Goal: Task Accomplishment & Management: Complete application form

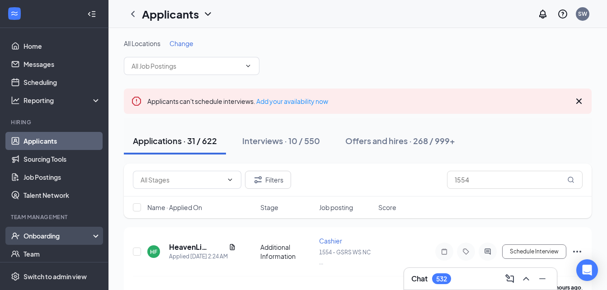
click at [87, 239] on div "Onboarding" at bounding box center [54, 236] width 108 height 18
click at [59, 251] on link "Overview" at bounding box center [62, 254] width 77 height 18
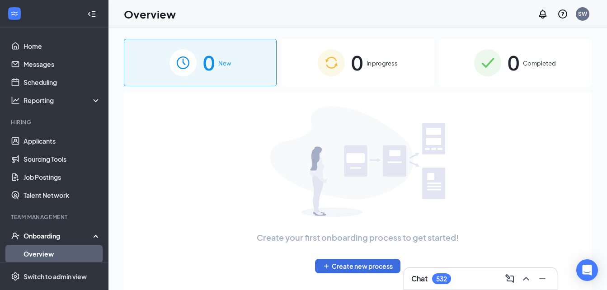
click at [527, 66] on span "Completed" at bounding box center [539, 63] width 33 height 9
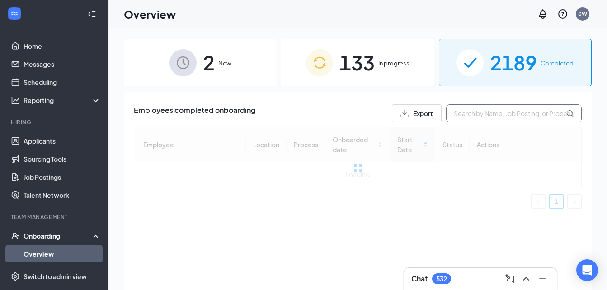
click at [498, 117] on input "text" at bounding box center [514, 113] width 136 height 18
type input "2886"
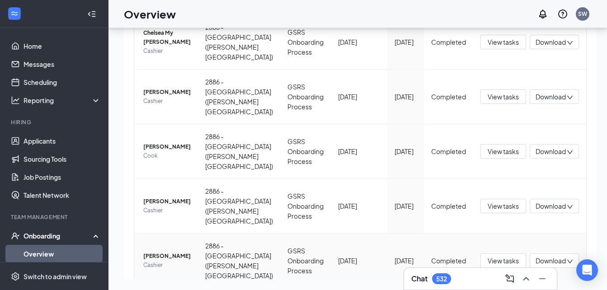
scroll to position [440, 0]
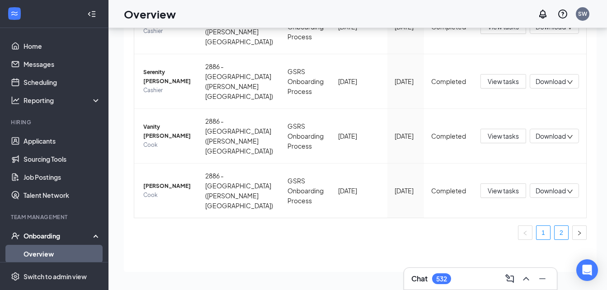
click at [555, 235] on link "2" at bounding box center [562, 233] width 14 height 14
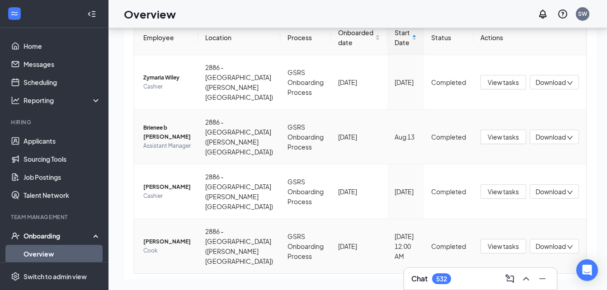
scroll to position [67, 0]
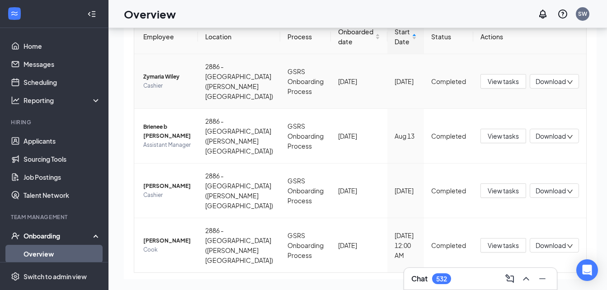
click at [198, 72] on td "Zymaria Wiley Cashier" at bounding box center [166, 81] width 64 height 55
click at [488, 85] on span "View tasks" at bounding box center [503, 81] width 31 height 10
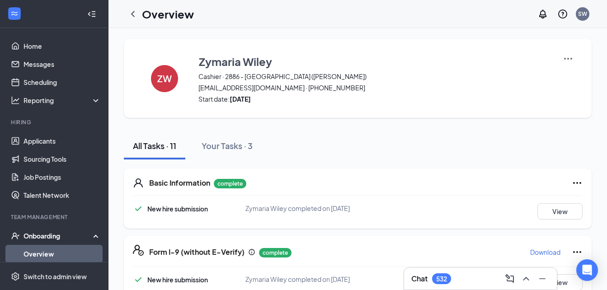
click at [522, 147] on div "All Tasks · 11 Your Tasks · 3" at bounding box center [358, 145] width 468 height 27
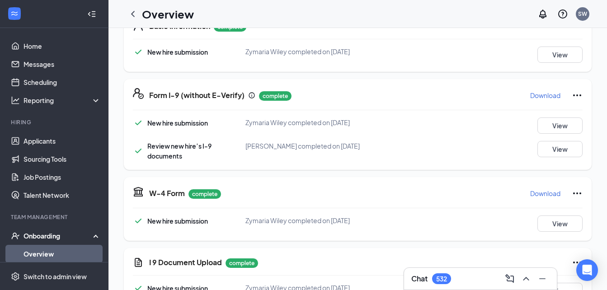
scroll to position [325, 0]
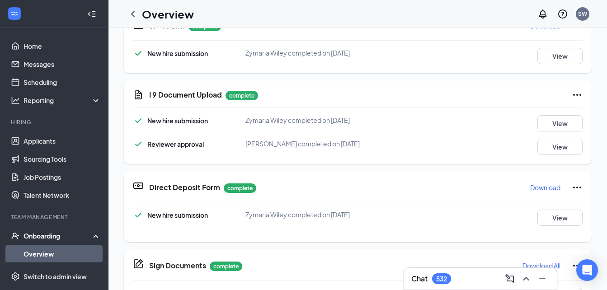
click at [32, 254] on link "Overview" at bounding box center [62, 254] width 77 height 18
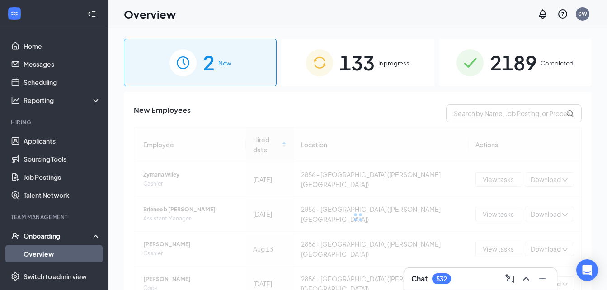
click at [496, 58] on span "2189" at bounding box center [513, 62] width 47 height 31
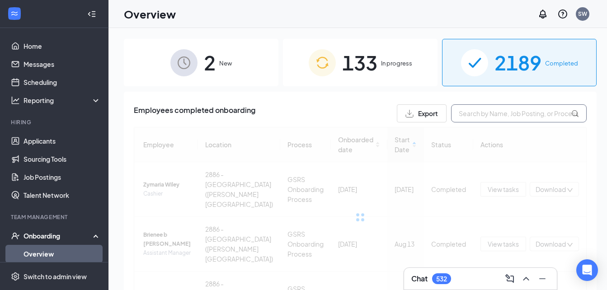
click at [484, 113] on input "text" at bounding box center [519, 113] width 136 height 18
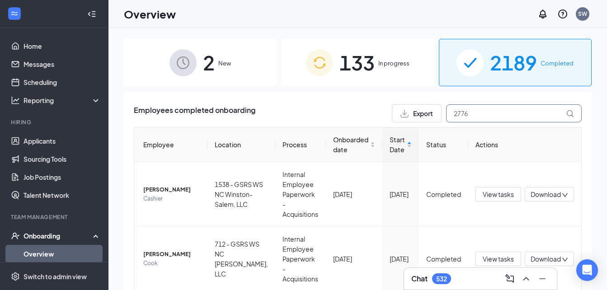
type input "2776"
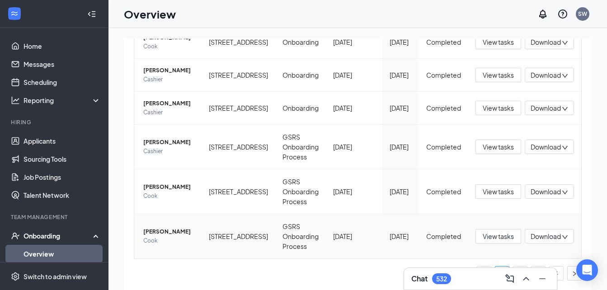
scroll to position [41, 0]
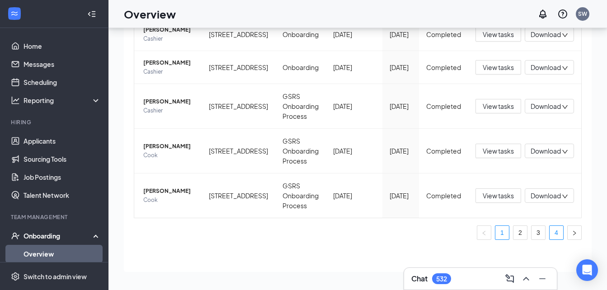
click at [550, 230] on link "4" at bounding box center [557, 233] width 14 height 14
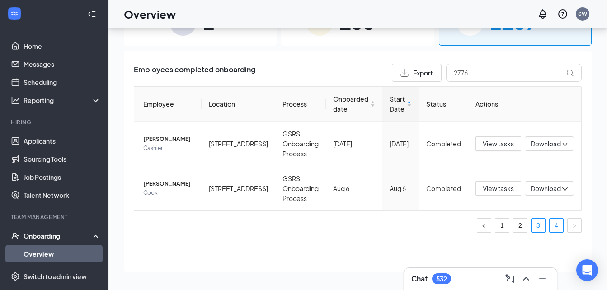
click at [538, 224] on link "3" at bounding box center [539, 226] width 14 height 14
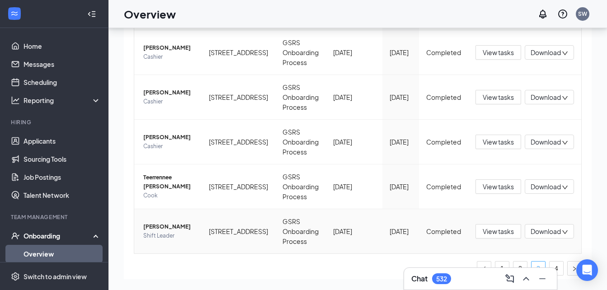
scroll to position [351, 0]
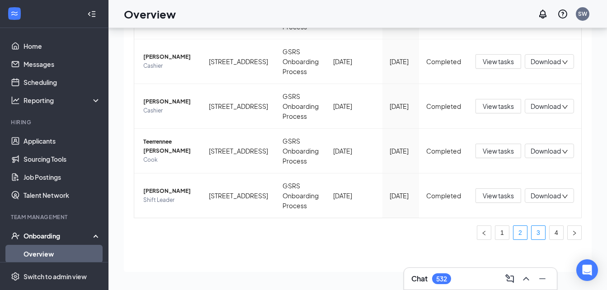
click at [513, 235] on link "2" at bounding box center [520, 233] width 14 height 14
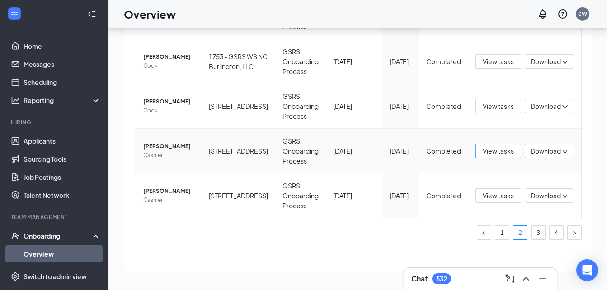
scroll to position [371, 0]
click at [498, 231] on link "1" at bounding box center [502, 233] width 14 height 14
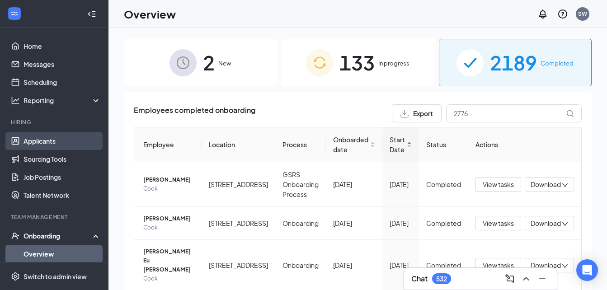
click at [55, 136] on link "Applicants" at bounding box center [62, 141] width 77 height 18
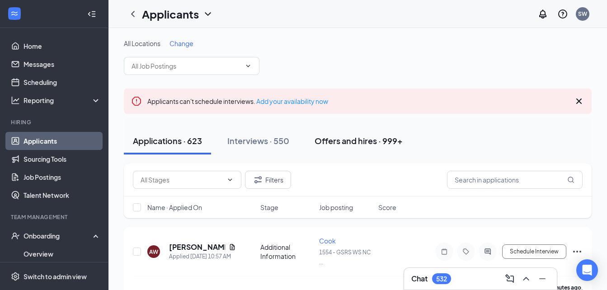
click at [350, 136] on div "Offers and hires · 999+" at bounding box center [359, 140] width 88 height 11
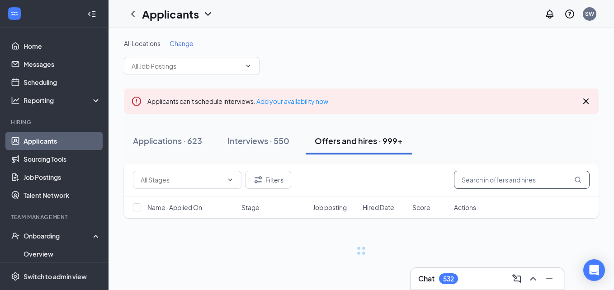
click at [516, 177] on input "text" at bounding box center [522, 180] width 136 height 18
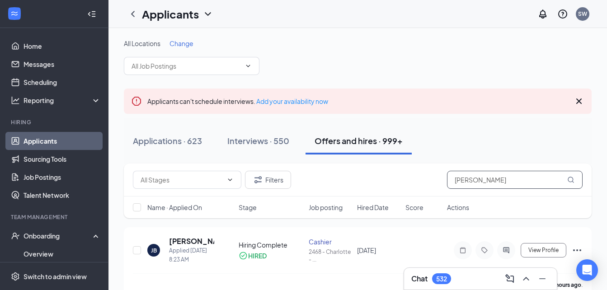
type input "chrissy"
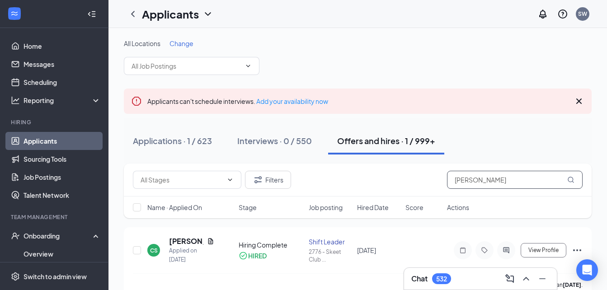
scroll to position [17, 0]
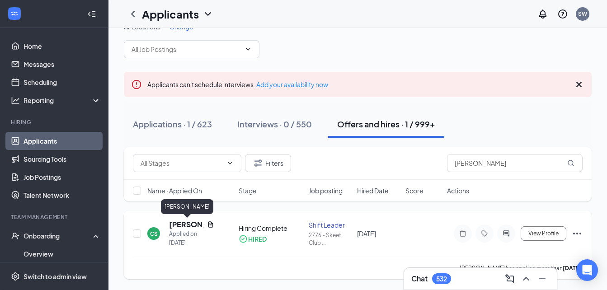
click at [185, 224] on h5 "[PERSON_NAME]" at bounding box center [186, 225] width 34 height 10
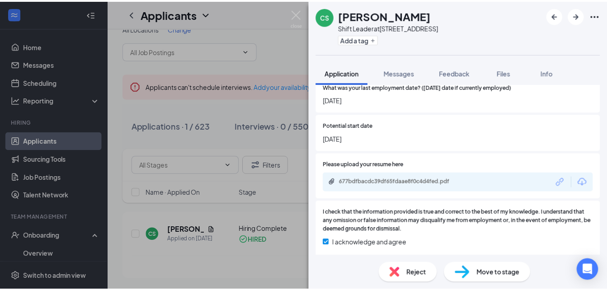
scroll to position [636, 0]
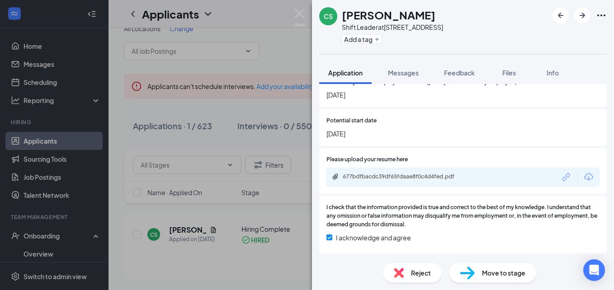
click at [293, 189] on div "CS Chrissy Saunders Shift Leader at 2776 - Skeet Club Rd Add a tag Application …" at bounding box center [307, 145] width 614 height 290
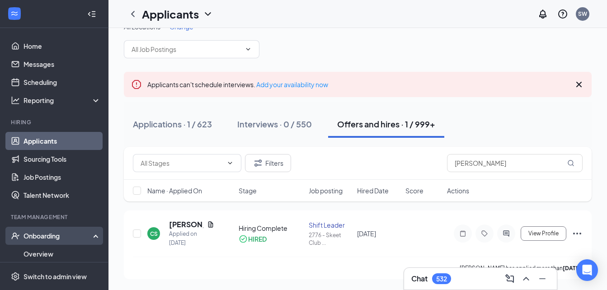
scroll to position [67, 0]
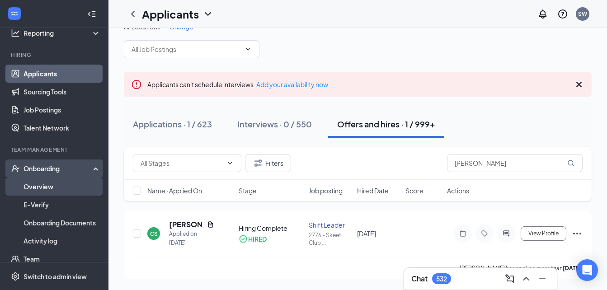
click at [74, 193] on link "Overview" at bounding box center [62, 187] width 77 height 18
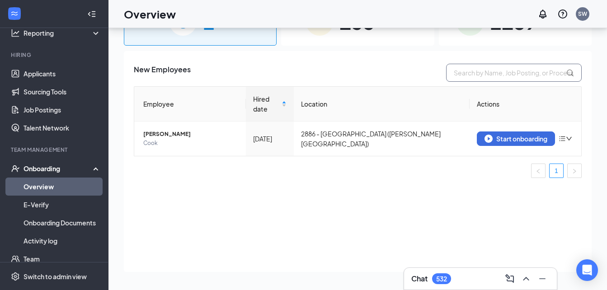
click at [461, 79] on input "text" at bounding box center [514, 73] width 136 height 18
type input "chrissy"
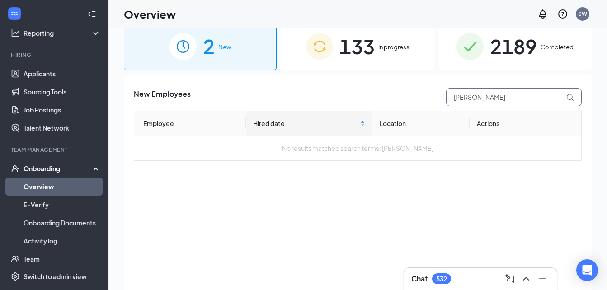
scroll to position [15, 0]
click at [409, 56] on div "133 In progress" at bounding box center [357, 47] width 153 height 47
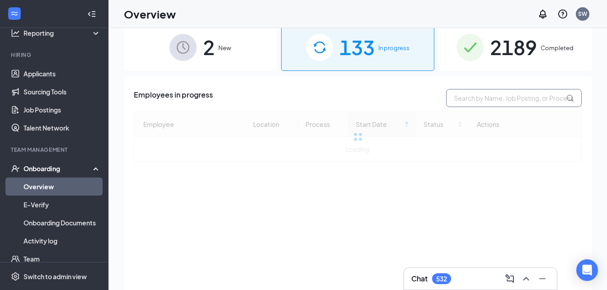
click at [497, 99] on input "text" at bounding box center [514, 98] width 136 height 18
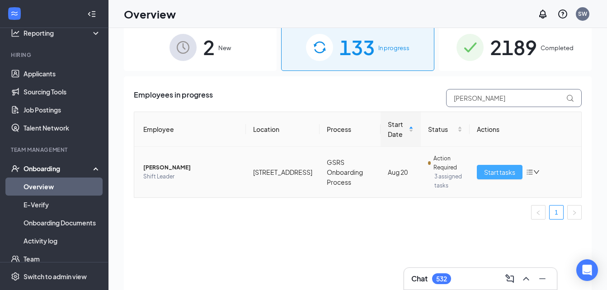
type input "chrissy"
click at [490, 174] on span "Start tasks" at bounding box center [499, 172] width 31 height 10
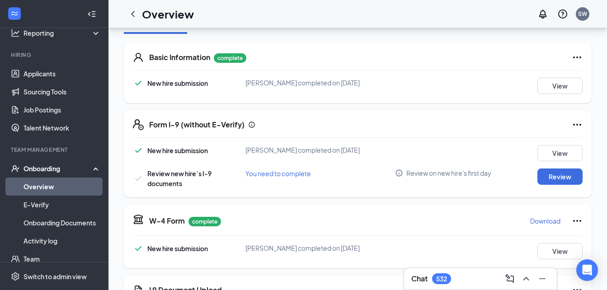
scroll to position [127, 0]
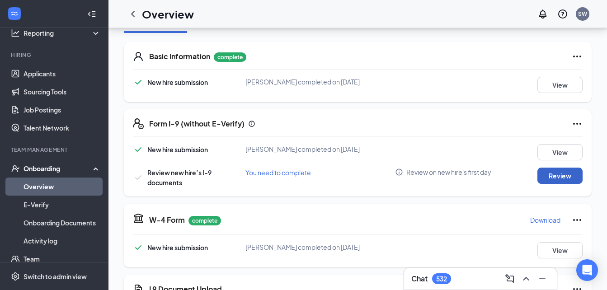
click at [549, 175] on button "Review" at bounding box center [559, 176] width 45 height 16
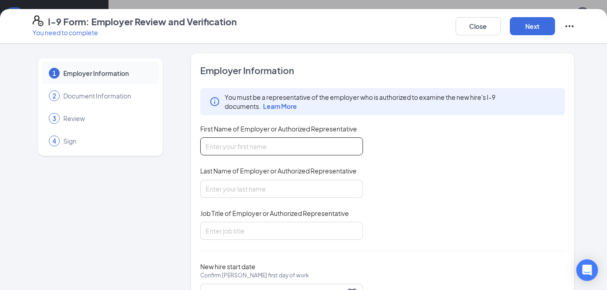
click at [344, 145] on input "First Name of Employer or Authorized Representative" at bounding box center [281, 146] width 163 height 18
type input "Lanetia"
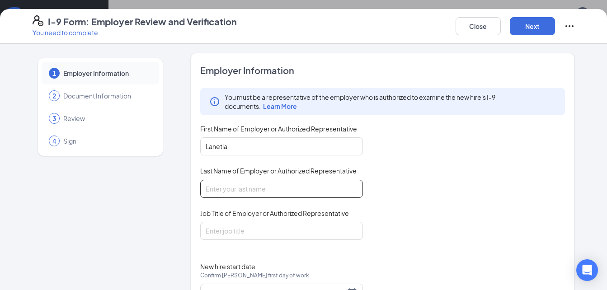
click at [311, 186] on input "Last Name of Employer or Authorized Representative" at bounding box center [281, 189] width 163 height 18
type input "Alexander"
click at [284, 231] on input "Job Title of Employer or Authorized Representative" at bounding box center [281, 231] width 163 height 18
type input "General Manager"
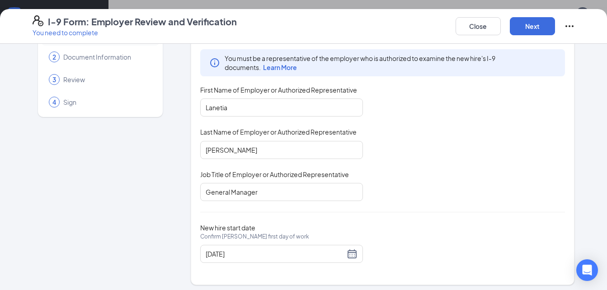
scroll to position [43, 0]
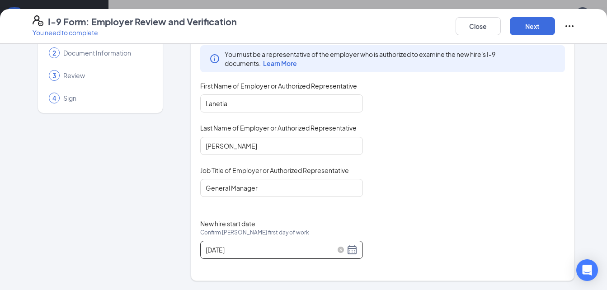
click at [344, 248] on div "[DATE]" at bounding box center [282, 250] width 152 height 11
click at [350, 251] on div "[DATE]" at bounding box center [282, 250] width 152 height 11
drag, startPoint x: 287, startPoint y: 265, endPoint x: 298, endPoint y: 237, distance: 30.5
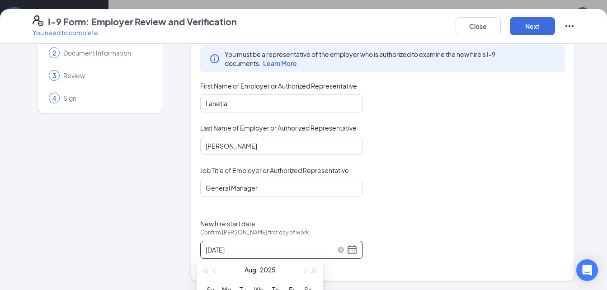
click at [219, 249] on input "[DATE]" at bounding box center [275, 250] width 139 height 10
click at [247, 254] on input "08/24/2025" at bounding box center [275, 250] width 139 height 10
click at [220, 249] on input "[DATE]" at bounding box center [275, 250] width 139 height 10
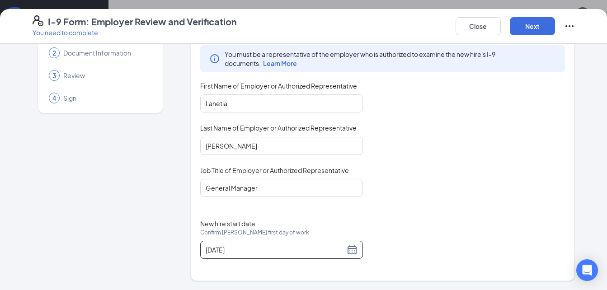
type input "08/24/2025"
click at [360, 272] on div "Employer Information You must be a representative of the employer who is author…" at bounding box center [383, 145] width 384 height 271
click at [527, 27] on button "Next" at bounding box center [532, 26] width 45 height 18
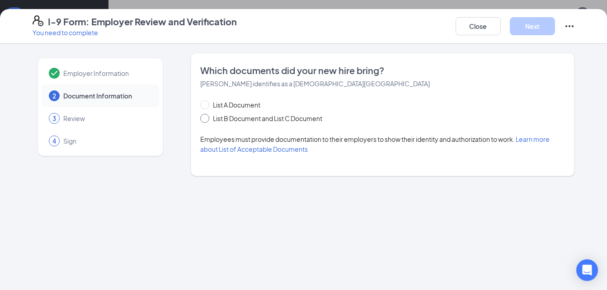
click at [293, 120] on span "List B Document and List C Document" at bounding box center [267, 118] width 117 height 10
click at [207, 120] on input "List B Document and List C Document" at bounding box center [203, 117] width 6 height 6
radio input "true"
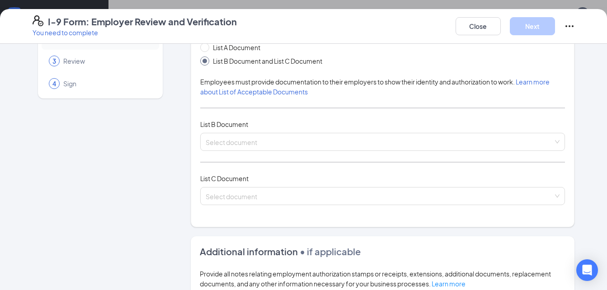
scroll to position [72, 0]
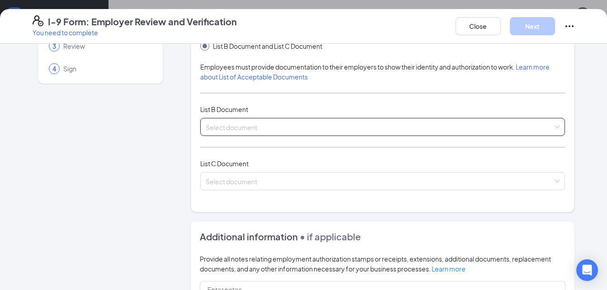
click at [554, 132] on div "Select document List B Documents Driver’s License issued by U.S State or outlyi…" at bounding box center [382, 127] width 365 height 18
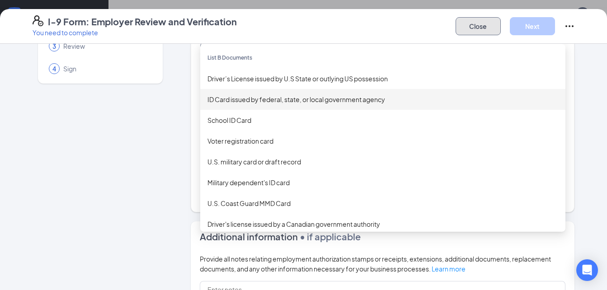
click at [488, 28] on button "Close" at bounding box center [478, 26] width 45 height 18
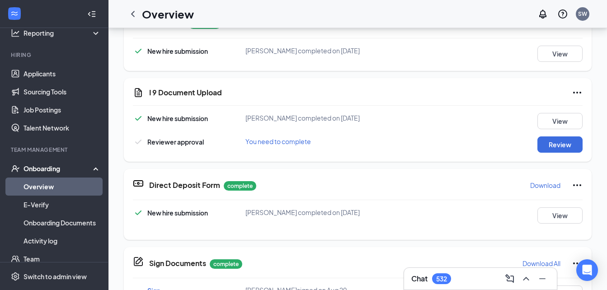
scroll to position [29, 0]
click at [539, 121] on button "View" at bounding box center [559, 121] width 45 height 16
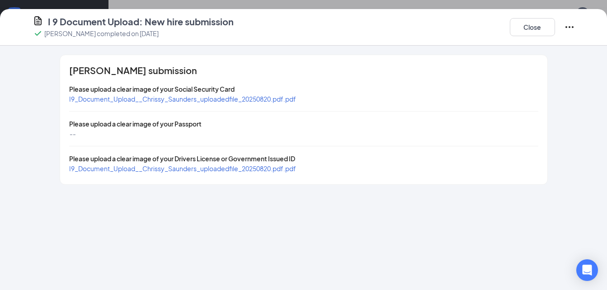
click at [290, 98] on span "I9_Document_Upload__Chrissy_Saunders_uploadedfile_20250820.pdf.pdf" at bounding box center [182, 99] width 227 height 8
click at [227, 168] on span "I9_Document_Upload__Chrissy_Saunders_uploadedfile_20250820.pdf.pdf" at bounding box center [182, 169] width 227 height 8
click at [527, 24] on button "Close" at bounding box center [532, 27] width 45 height 18
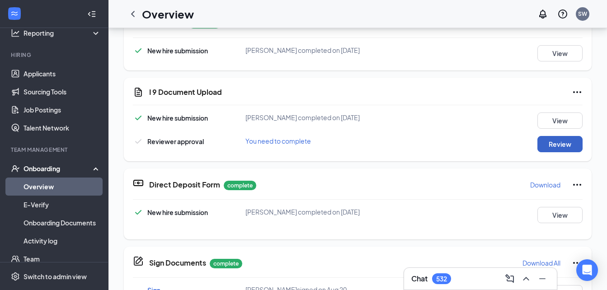
click at [546, 143] on button "Review" at bounding box center [559, 144] width 45 height 16
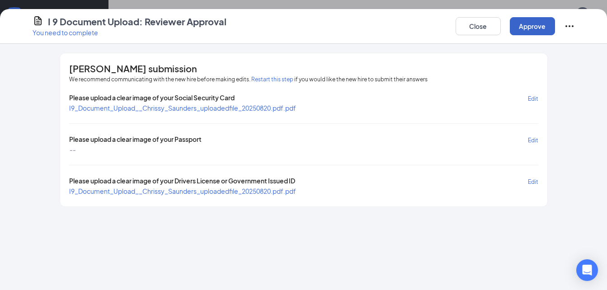
click at [543, 22] on button "Approve" at bounding box center [532, 26] width 45 height 18
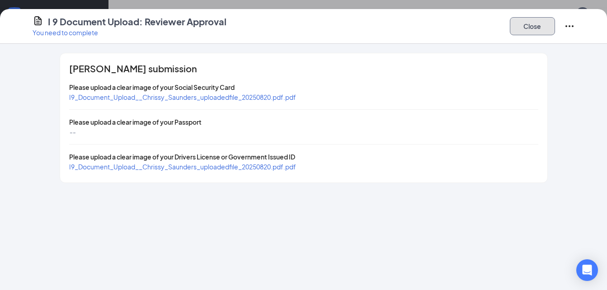
click at [541, 30] on button "Close" at bounding box center [532, 26] width 45 height 18
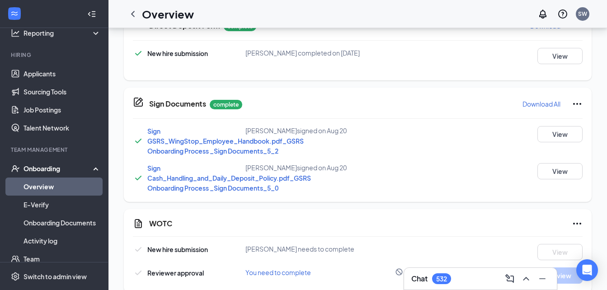
scroll to position [457, 0]
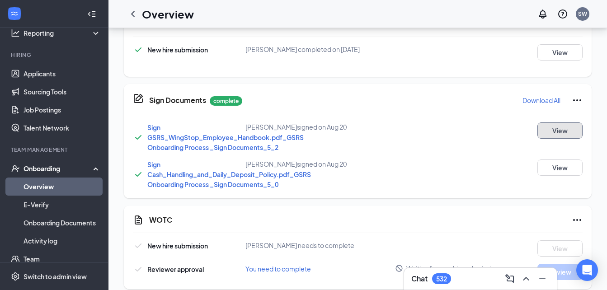
click at [556, 134] on button "View" at bounding box center [559, 130] width 45 height 16
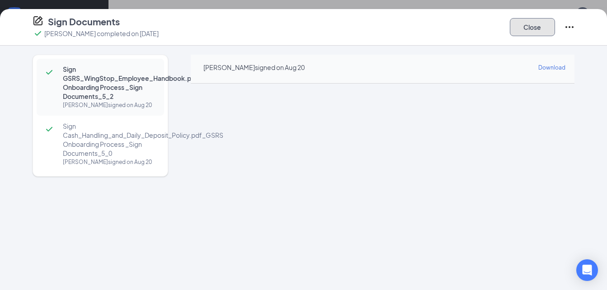
click at [522, 25] on button "Close" at bounding box center [532, 27] width 45 height 18
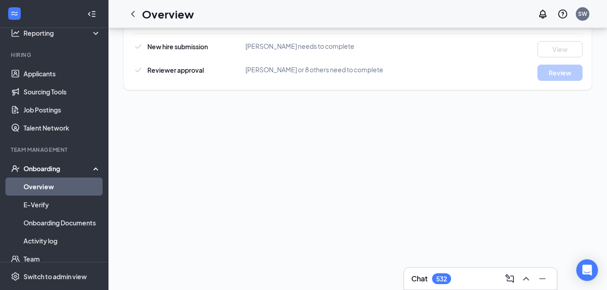
scroll to position [543, 0]
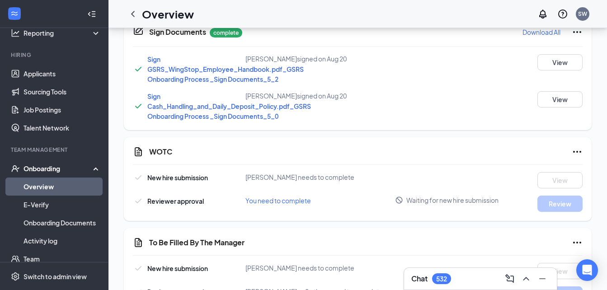
scroll to position [0, 0]
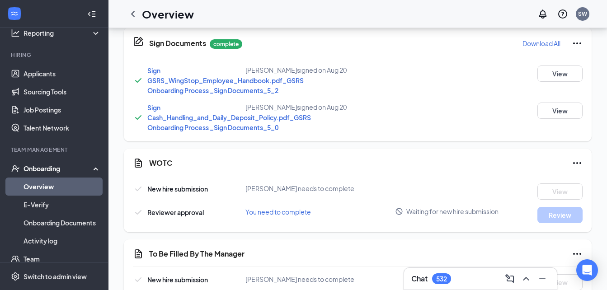
click at [38, 184] on link "Overview" at bounding box center [62, 187] width 77 height 18
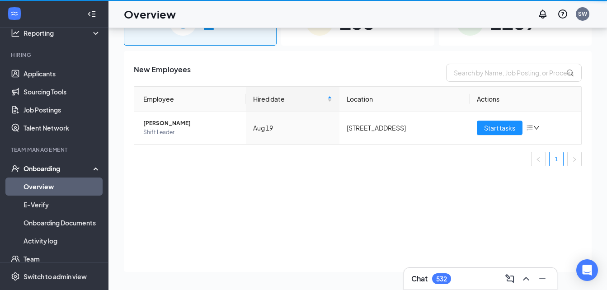
scroll to position [41, 0]
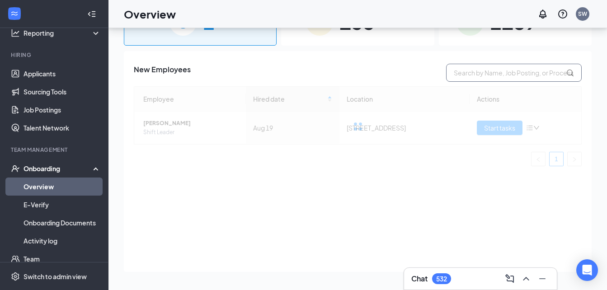
click at [532, 75] on input "text" at bounding box center [514, 73] width 136 height 18
type input "1554"
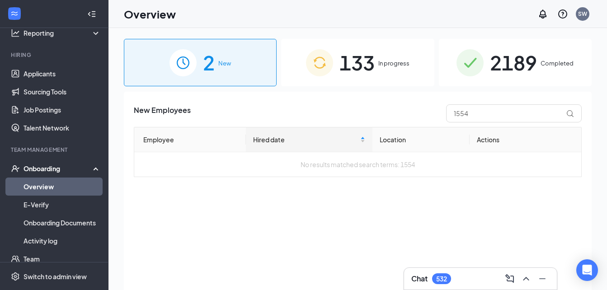
click at [382, 67] on span "In progress" at bounding box center [393, 63] width 31 height 9
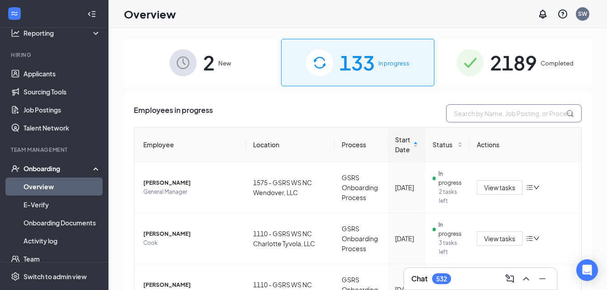
click at [474, 121] on input "text" at bounding box center [514, 113] width 136 height 18
type input "1554"
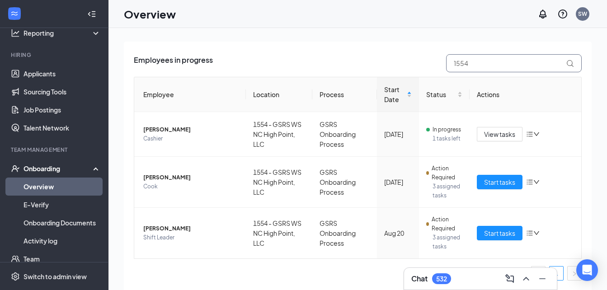
scroll to position [41, 0]
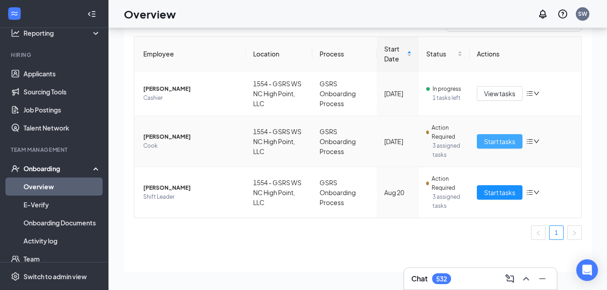
click at [509, 138] on span "Start tasks" at bounding box center [499, 141] width 31 height 10
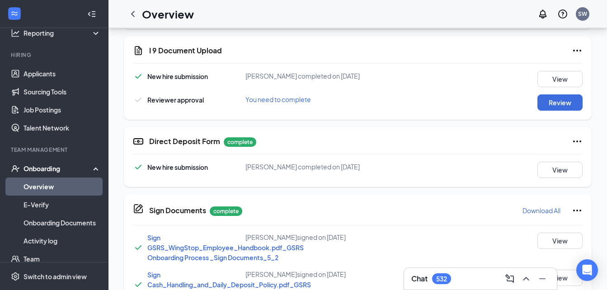
scroll to position [365, 0]
click at [554, 82] on button "View" at bounding box center [559, 79] width 45 height 16
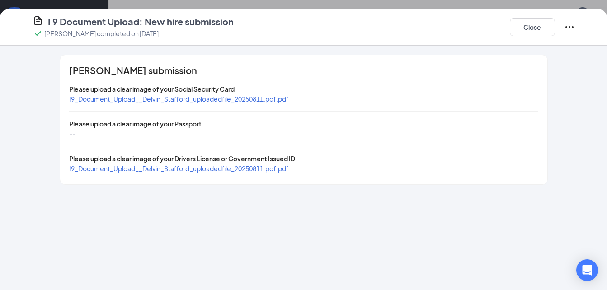
click at [269, 101] on span "I9_Document_Upload__Delvin_Stafford_uploadedfile_20250811.pdf.pdf" at bounding box center [179, 99] width 220 height 8
click at [227, 172] on span "I9_Document_Upload__Delvin_Stafford_uploadedfile_20250811.pdf.pdf" at bounding box center [179, 169] width 220 height 8
click at [534, 26] on button "Close" at bounding box center [532, 27] width 45 height 18
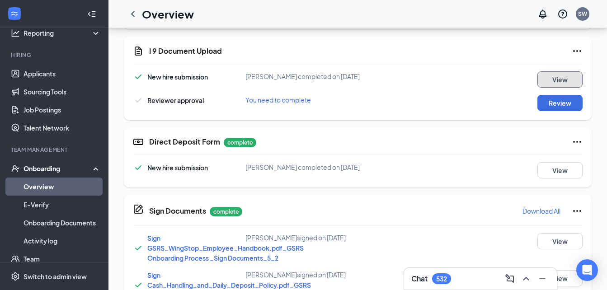
scroll to position [576, 0]
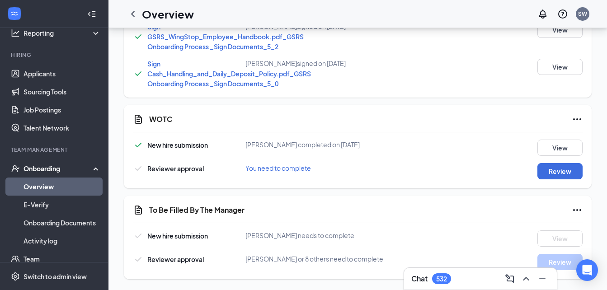
click at [574, 209] on icon "Ellipses" at bounding box center [577, 210] width 11 height 11
click at [460, 199] on div "To Be Filled By The Manager New hire submission Delvin Stafford needs to comple…" at bounding box center [358, 238] width 468 height 84
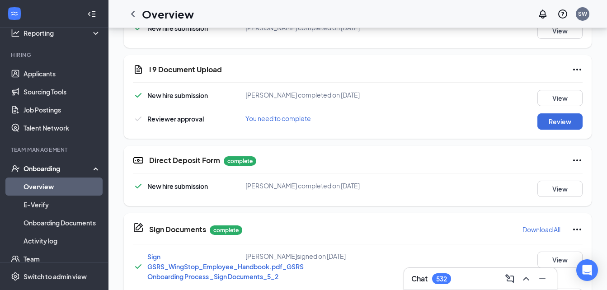
scroll to position [345, 0]
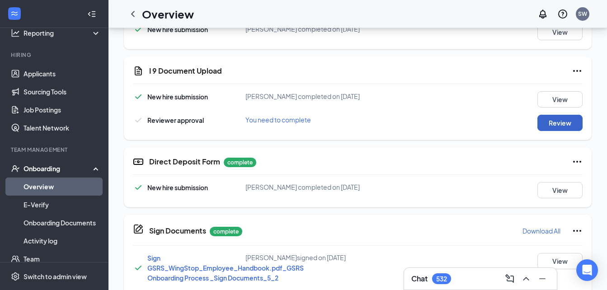
click at [568, 122] on button "Review" at bounding box center [559, 123] width 45 height 16
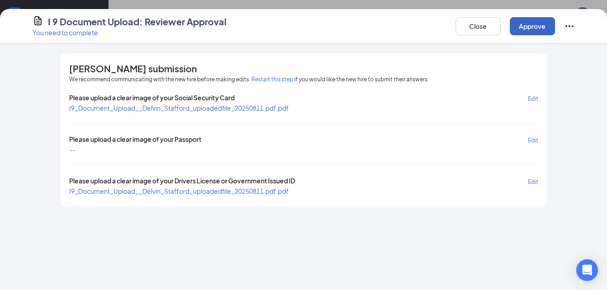
click at [542, 21] on button "Approve" at bounding box center [532, 26] width 45 height 18
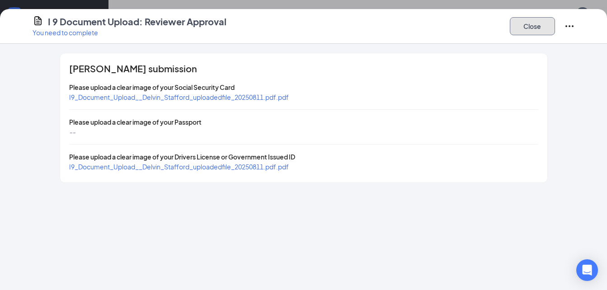
click at [542, 21] on button "Close" at bounding box center [532, 26] width 45 height 18
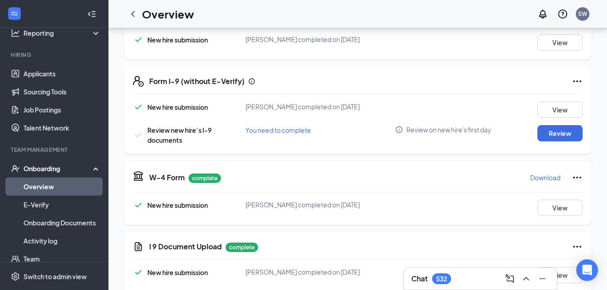
scroll to position [171, 0]
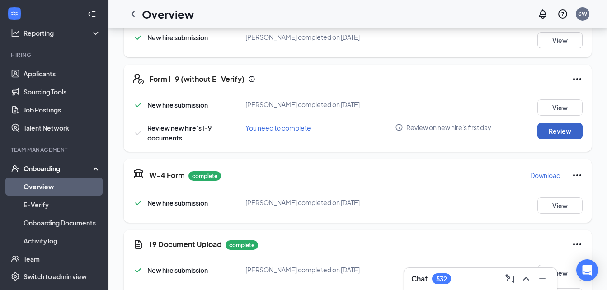
click at [567, 128] on button "Review" at bounding box center [559, 131] width 45 height 16
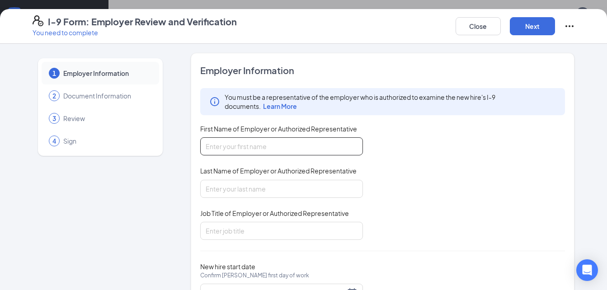
click at [240, 144] on input "First Name of Employer or Authorized Representative" at bounding box center [281, 146] width 163 height 18
type input "[PERSON_NAME]"
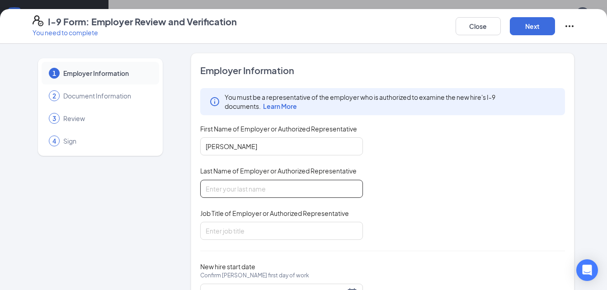
click at [243, 188] on input "Last Name of Employer or Authorized Representative" at bounding box center [281, 189] width 163 height 18
type input "[PERSON_NAME]"
click at [244, 236] on input "Job Title of Employer or Authorized Representative" at bounding box center [281, 231] width 163 height 18
type input "District Manager"
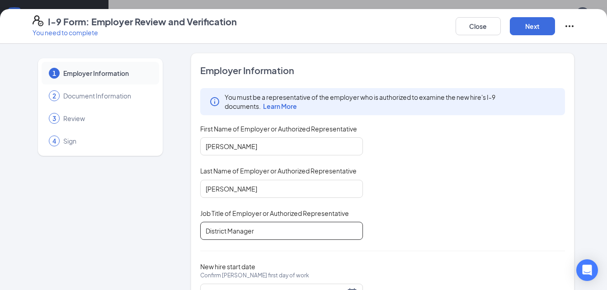
scroll to position [43, 0]
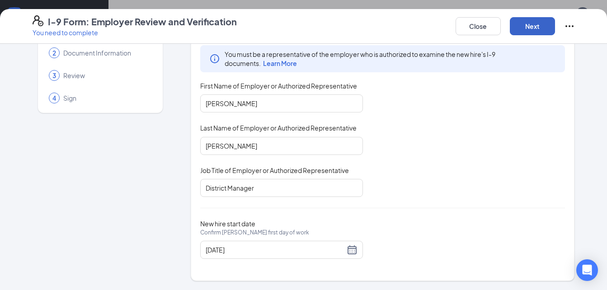
click at [522, 21] on button "Next" at bounding box center [532, 26] width 45 height 18
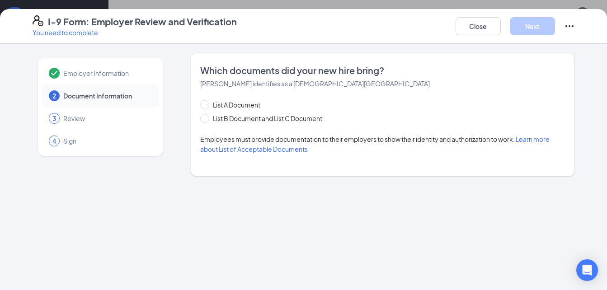
scroll to position [0, 0]
click at [311, 123] on span "List B Document and List C Document" at bounding box center [267, 118] width 117 height 10
click at [207, 120] on input "List B Document and List C Document" at bounding box center [203, 117] width 6 height 6
radio input "true"
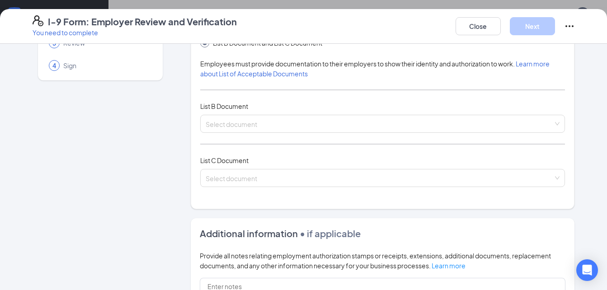
scroll to position [75, 0]
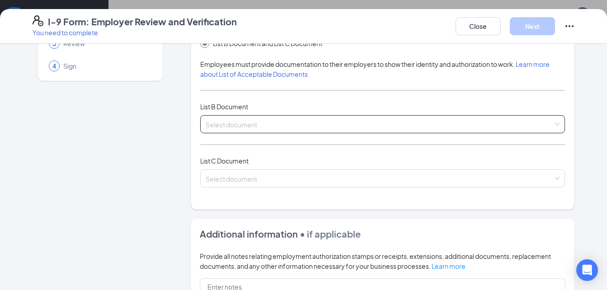
click at [320, 120] on input "search" at bounding box center [380, 123] width 348 height 14
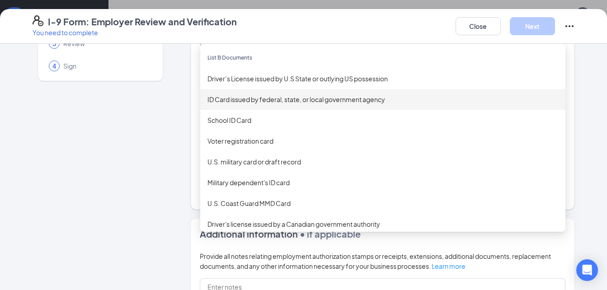
click at [335, 98] on div "ID Card issued by federal, state, or local government agency" at bounding box center [382, 99] width 351 height 10
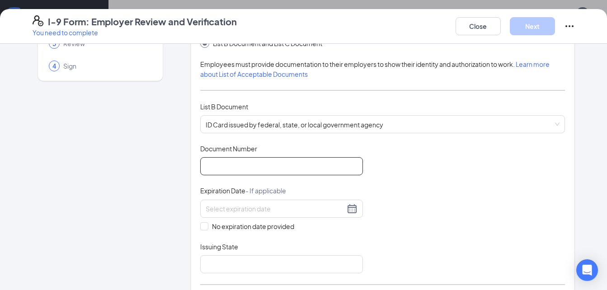
click at [309, 160] on input "Document Number" at bounding box center [281, 166] width 163 height 18
type input "000031156284"
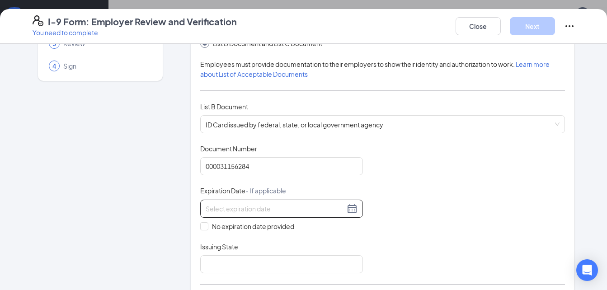
click at [347, 208] on div at bounding box center [282, 208] width 152 height 11
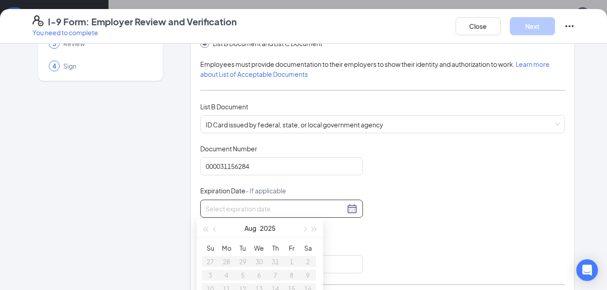
scroll to position [118, 0]
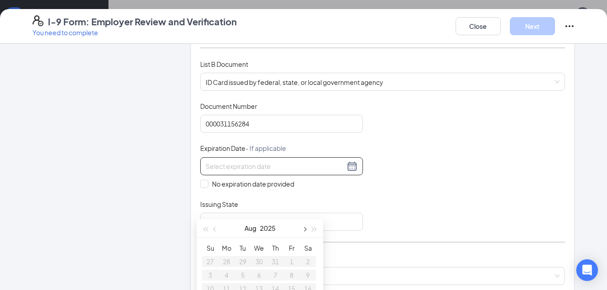
click at [302, 231] on button "button" at bounding box center [304, 228] width 10 height 18
click at [226, 261] on div "1" at bounding box center [226, 261] width 11 height 11
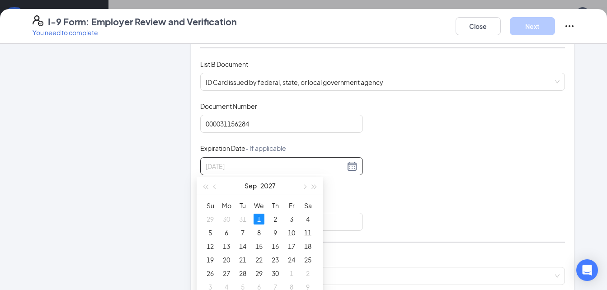
click at [257, 216] on div "1" at bounding box center [259, 219] width 11 height 11
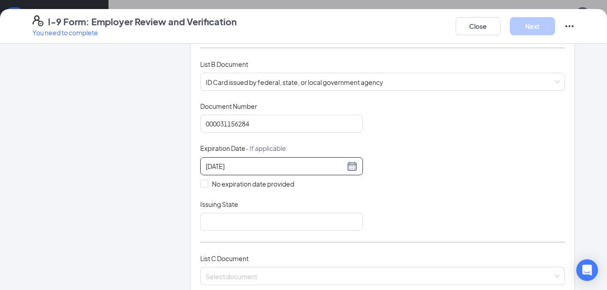
scroll to position [157, 0]
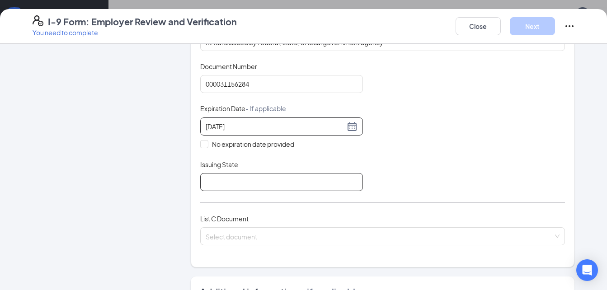
type input "09/01/2027"
click at [328, 186] on input "Issuing State" at bounding box center [281, 182] width 163 height 18
type input "NC DMV"
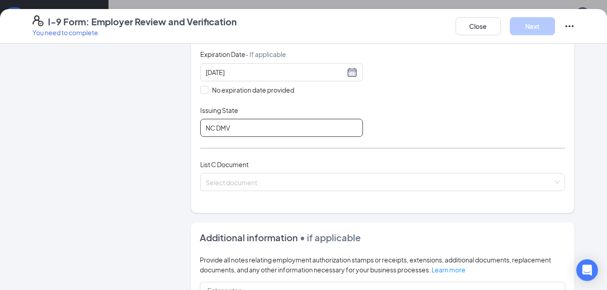
scroll to position [213, 0]
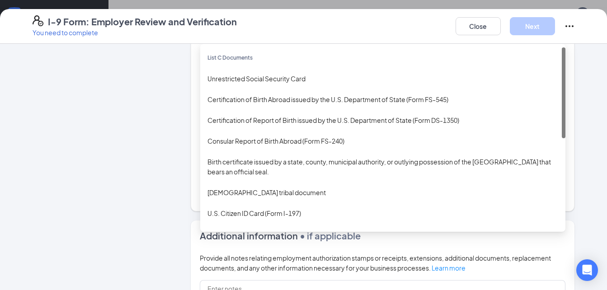
click at [302, 176] on div "Select document List C Documents Unrestricted Social Security Card Certificatio…" at bounding box center [382, 180] width 365 height 18
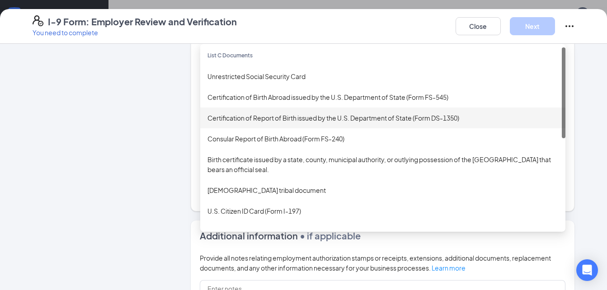
scroll to position [0, 0]
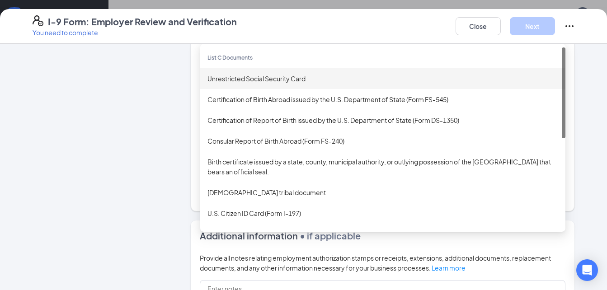
click at [300, 81] on div "Unrestricted Social Security Card" at bounding box center [382, 79] width 351 height 10
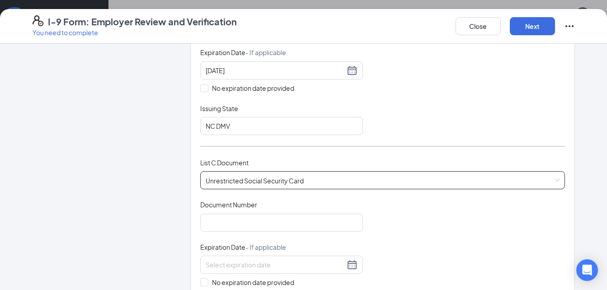
scroll to position [248, 0]
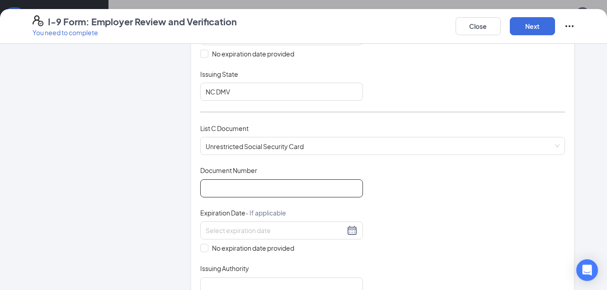
click at [324, 189] on input "Document Number" at bounding box center [281, 188] width 163 height 18
type input "237759217"
click at [261, 248] on span "No expiration date provided" at bounding box center [252, 248] width 89 height 10
click at [207, 248] on input "No expiration date provided" at bounding box center [203, 247] width 6 height 6
checkbox input "true"
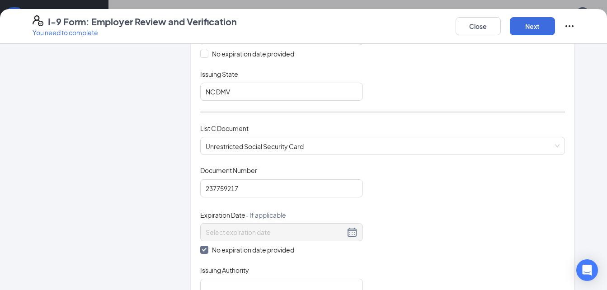
scroll to position [275, 0]
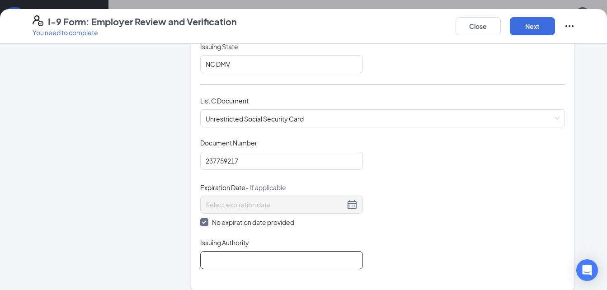
click at [284, 263] on input "Issuing Authority" at bounding box center [281, 260] width 163 height 18
type input "Social Security Administration"
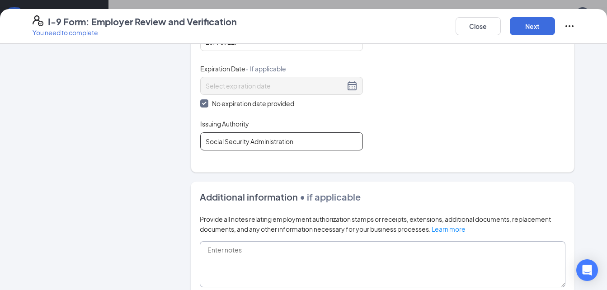
scroll to position [394, 0]
click at [533, 31] on button "Next" at bounding box center [532, 26] width 45 height 18
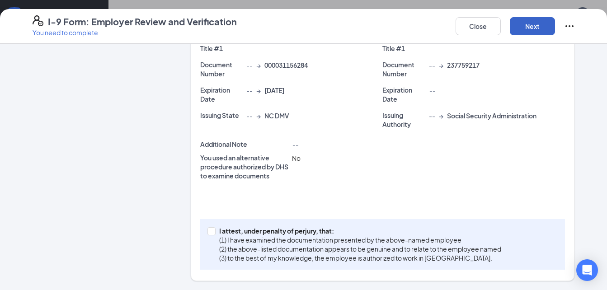
scroll to position [221, 0]
click at [329, 232] on p "I attest, under penalty of perjury, that:" at bounding box center [360, 230] width 282 height 9
click at [214, 232] on input "I attest, under penalty of perjury, that: (1) I have examined the documentation…" at bounding box center [210, 230] width 6 height 6
checkbox input "true"
click at [522, 32] on button "Next" at bounding box center [532, 26] width 45 height 18
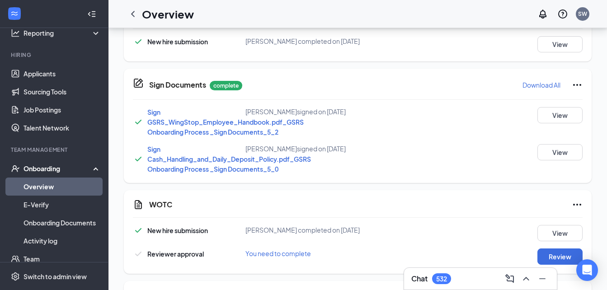
scroll to position [576, 0]
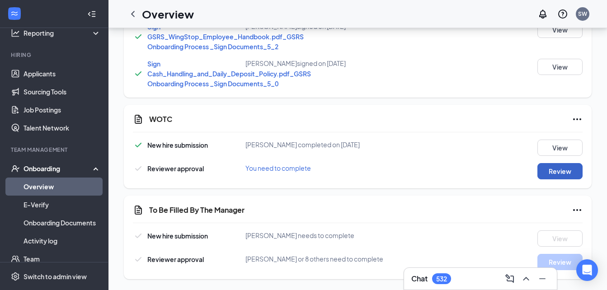
click at [545, 169] on button "Review" at bounding box center [559, 171] width 45 height 16
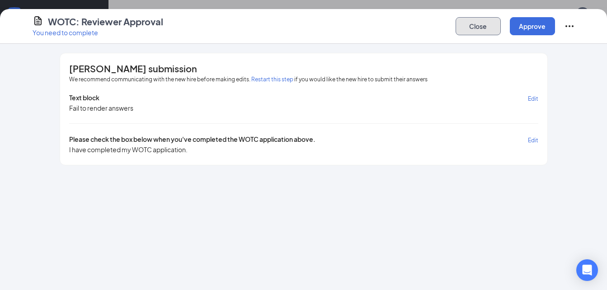
click at [483, 22] on button "Close" at bounding box center [478, 26] width 45 height 18
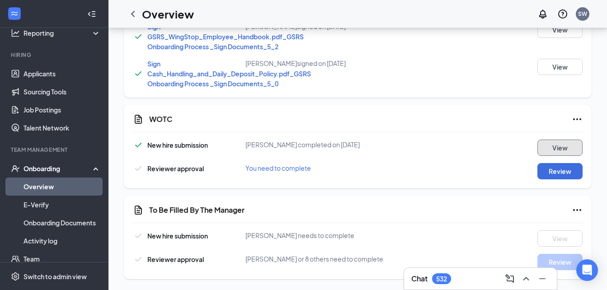
click at [548, 155] on button "View" at bounding box center [559, 148] width 45 height 16
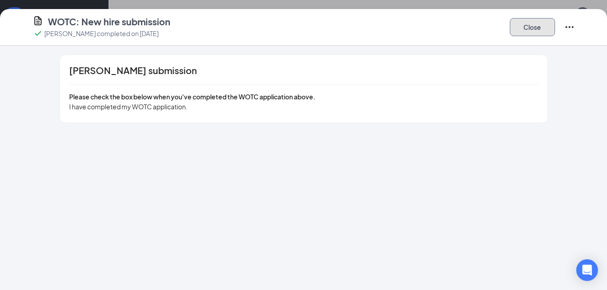
click at [515, 29] on button "Close" at bounding box center [532, 27] width 45 height 18
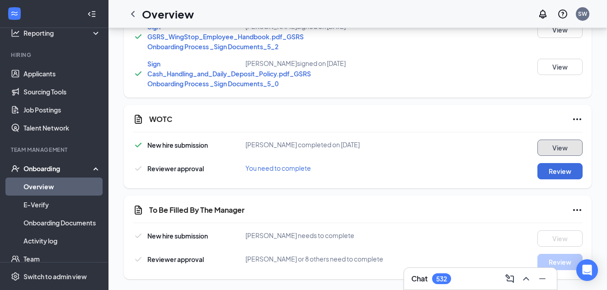
click at [561, 147] on button "View" at bounding box center [559, 148] width 45 height 16
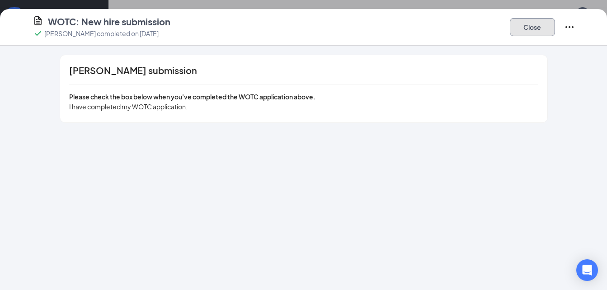
click at [536, 25] on button "Close" at bounding box center [532, 27] width 45 height 18
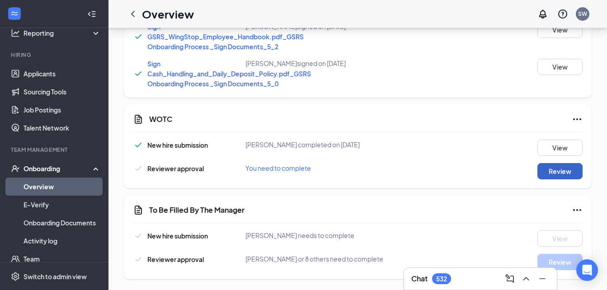
click at [555, 172] on button "Review" at bounding box center [559, 171] width 45 height 16
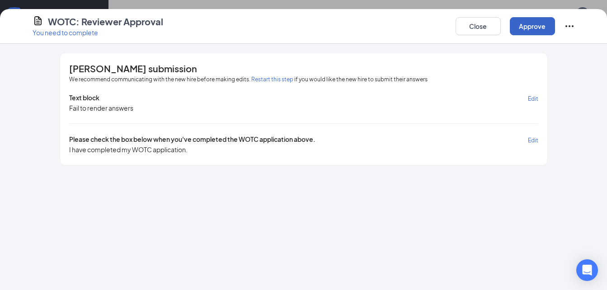
click at [533, 27] on button "Approve" at bounding box center [532, 26] width 45 height 18
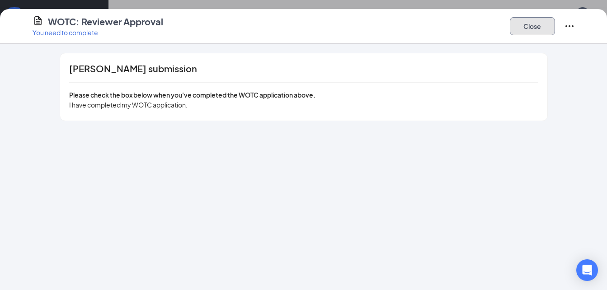
click at [525, 23] on button "Close" at bounding box center [532, 26] width 45 height 18
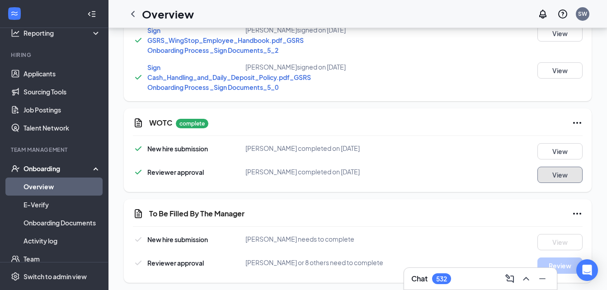
scroll to position [580, 0]
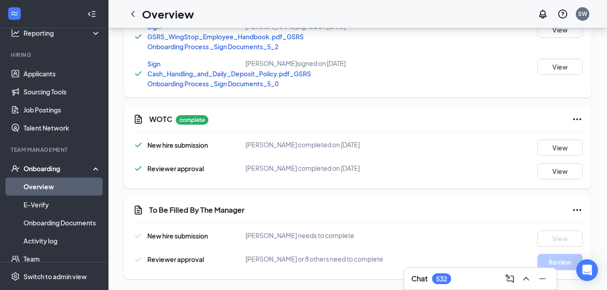
drag, startPoint x: 576, startPoint y: 209, endPoint x: 410, endPoint y: 76, distance: 211.9
click at [410, 76] on div "Sign Cash_Handling_and_Daily_Deposit_Policy.pdf_GSRS Onboarding Process _Sign D…" at bounding box center [358, 74] width 450 height 30
click at [36, 183] on link "Overview" at bounding box center [62, 187] width 77 height 18
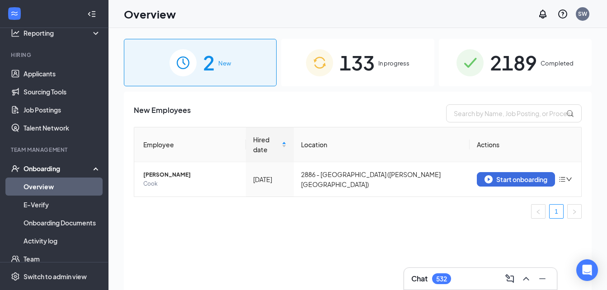
click at [487, 64] on div "2189 Completed" at bounding box center [515, 62] width 153 height 47
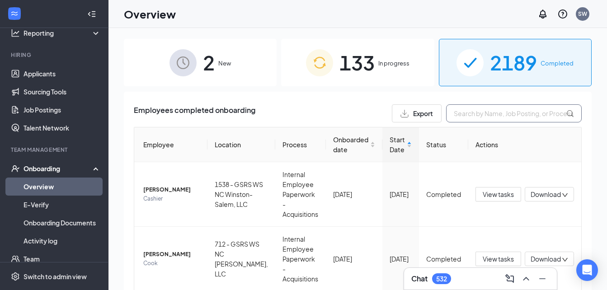
click at [494, 117] on input "text" at bounding box center [514, 113] width 136 height 18
type input "1554"
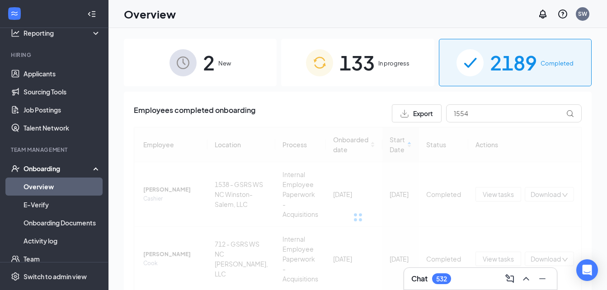
click at [389, 71] on div "133 In progress" at bounding box center [357, 62] width 153 height 47
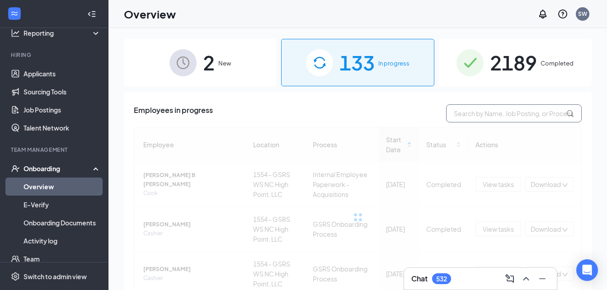
click at [470, 114] on input "text" at bounding box center [514, 113] width 136 height 18
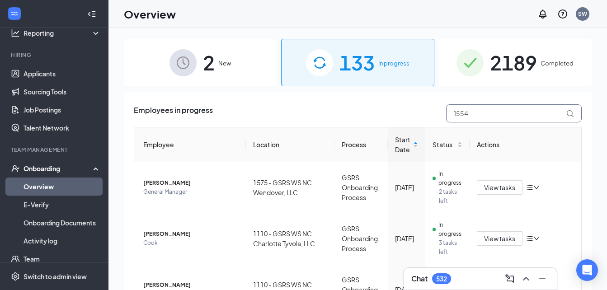
type input "1554"
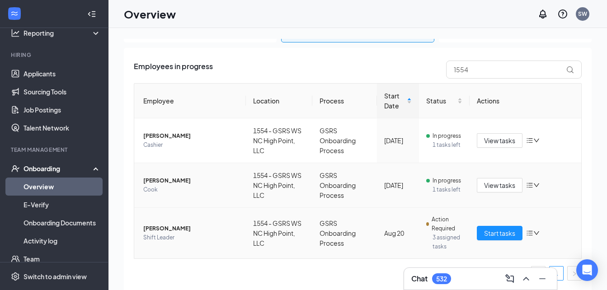
scroll to position [44, 0]
click at [456, 190] on span "1 tasks left" at bounding box center [448, 189] width 30 height 9
click at [445, 166] on td "In progress 1 tasks left" at bounding box center [444, 185] width 51 height 45
click at [512, 186] on button "View tasks" at bounding box center [500, 185] width 46 height 14
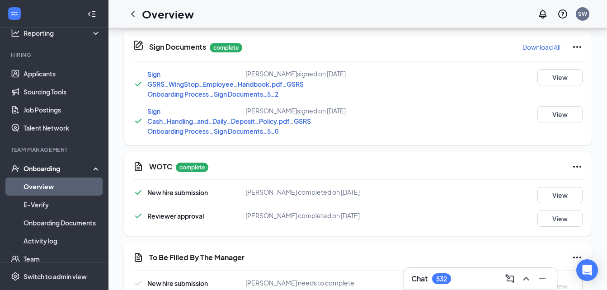
scroll to position [580, 0]
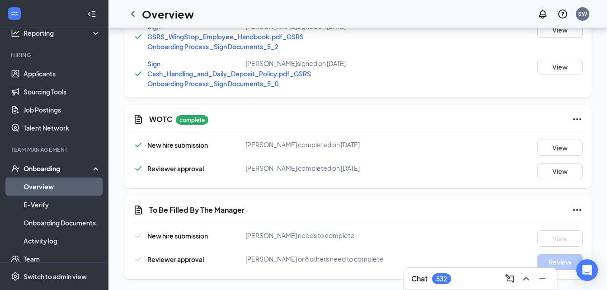
click at [579, 207] on icon "Ellipses" at bounding box center [577, 210] width 11 height 11
click at [442, 210] on div "To Be Filled By The Manager" at bounding box center [365, 210] width 433 height 11
click at [578, 209] on icon "Ellipses" at bounding box center [577, 210] width 11 height 11
click at [418, 171] on div "Reviewer approval Shane Williams completed on Aug 26, 2025 View" at bounding box center [358, 171] width 450 height 16
click at [577, 209] on icon "Ellipses" at bounding box center [577, 210] width 8 height 2
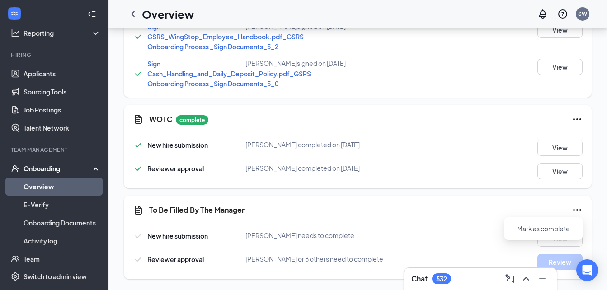
click at [435, 203] on div "To Be Filled By The Manager New hire submission Delvin Stafford needs to comple…" at bounding box center [358, 238] width 468 height 84
click at [574, 211] on icon "Ellipses" at bounding box center [577, 210] width 8 height 2
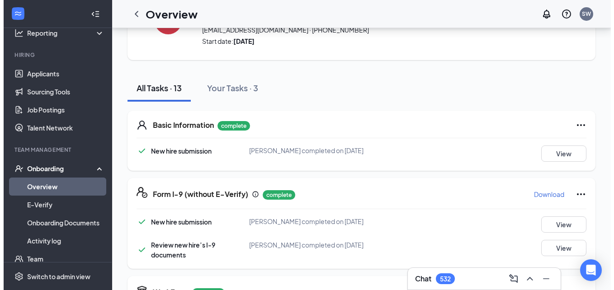
scroll to position [0, 0]
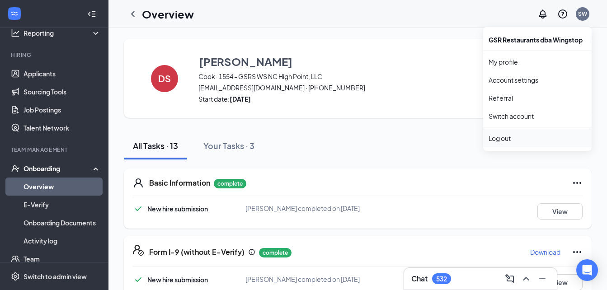
click at [513, 135] on div "Log out" at bounding box center [538, 138] width 98 height 9
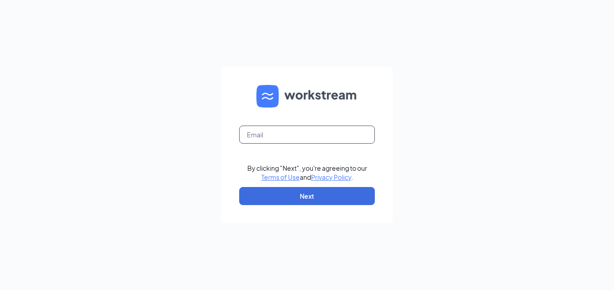
click at [338, 135] on input "text" at bounding box center [307, 135] width 136 height 18
type input "Jacqueline.Payton@gsrgroup.us"
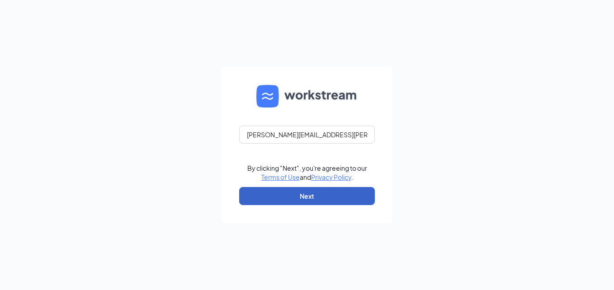
click at [315, 197] on button "Next" at bounding box center [307, 196] width 136 height 18
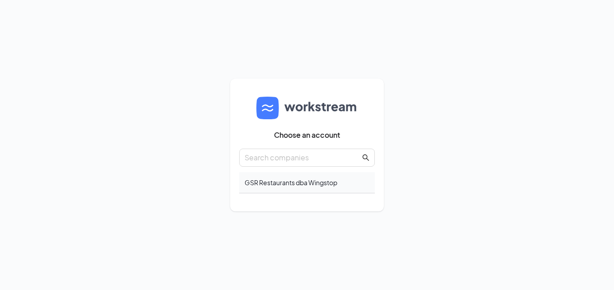
click at [292, 184] on div "GSR Restaurants dba Wingstop" at bounding box center [307, 182] width 136 height 21
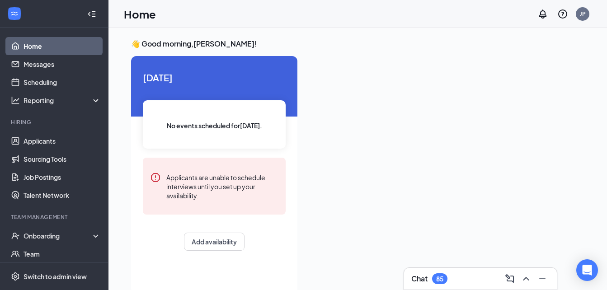
click at [453, 276] on div "Chat 85" at bounding box center [480, 279] width 138 height 14
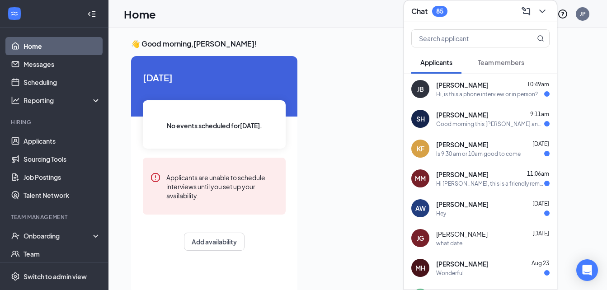
click at [486, 116] on span "[PERSON_NAME]" at bounding box center [462, 114] width 52 height 9
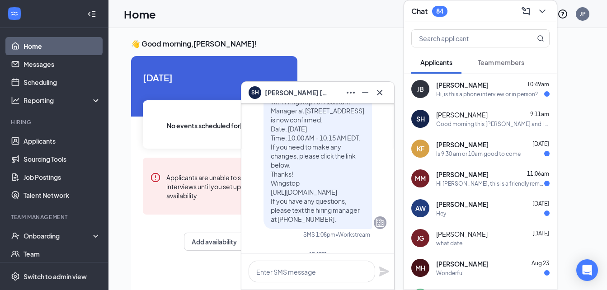
scroll to position [-290, 0]
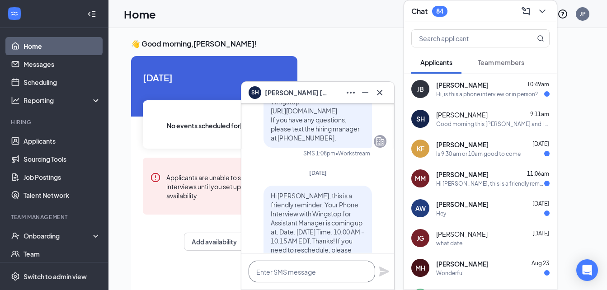
click at [334, 272] on textarea at bounding box center [312, 272] width 127 height 22
type textarea "to when ?"
click at [383, 271] on icon "Plane" at bounding box center [384, 272] width 10 height 10
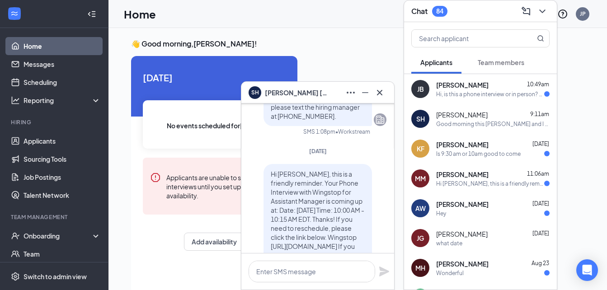
scroll to position [-348, 0]
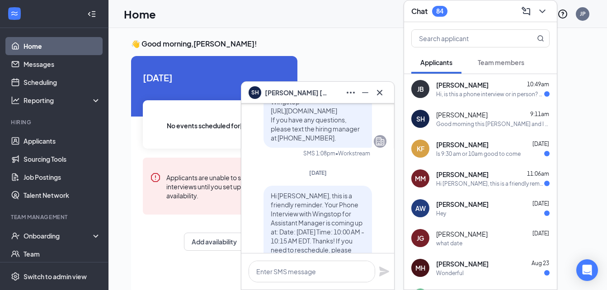
click at [331, 92] on div "SH [PERSON_NAME]" at bounding box center [318, 92] width 138 height 14
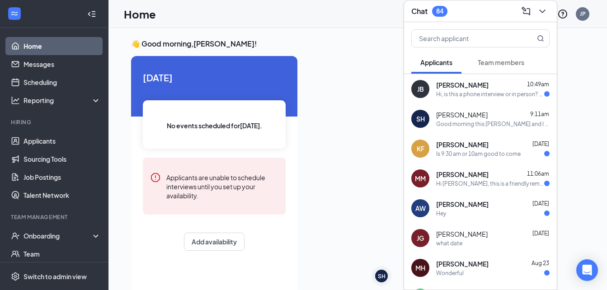
scroll to position [0, 0]
click at [495, 83] on div "[PERSON_NAME] 10:49am" at bounding box center [492, 84] width 113 height 9
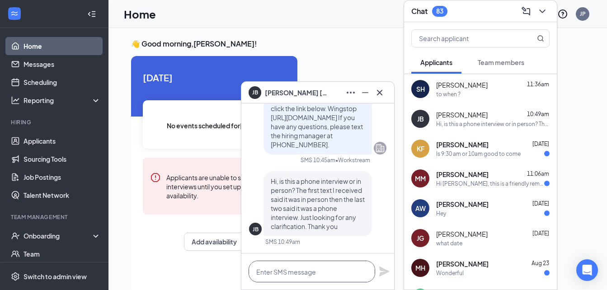
click at [335, 266] on textarea at bounding box center [312, 272] width 127 height 22
type textarea "in person only"
click at [385, 269] on icon "Plane" at bounding box center [384, 271] width 11 height 11
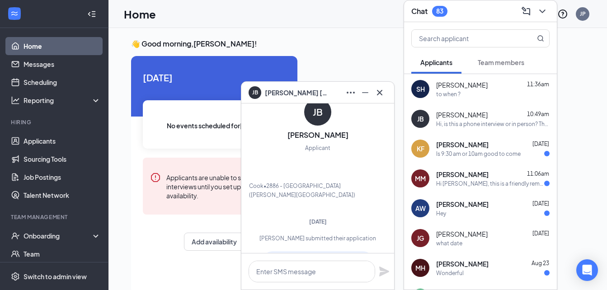
scroll to position [-1025, 0]
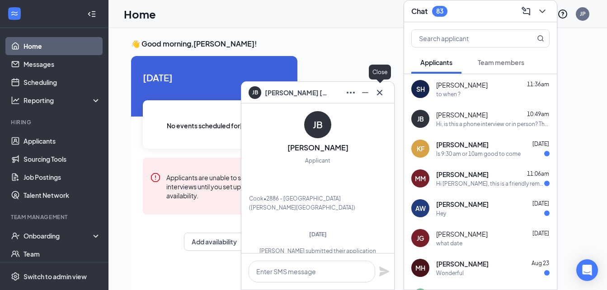
click at [384, 94] on icon "Cross" at bounding box center [379, 92] width 11 height 11
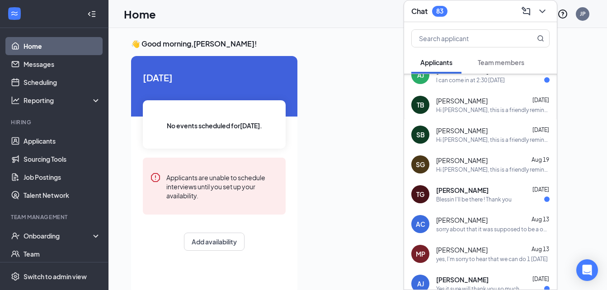
scroll to position [342, 0]
click at [489, 14] on div "Chat 83" at bounding box center [480, 11] width 138 height 14
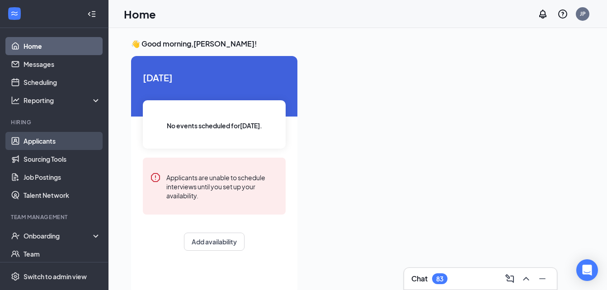
click at [52, 142] on link "Applicants" at bounding box center [62, 141] width 77 height 18
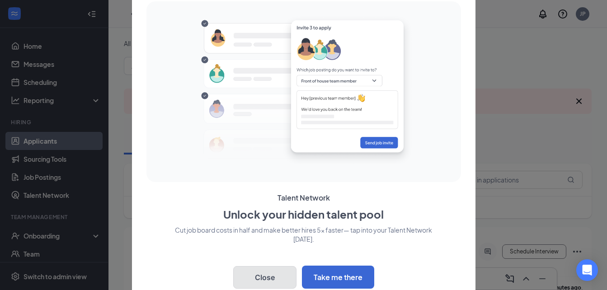
click at [262, 282] on button "Close" at bounding box center [264, 277] width 63 height 23
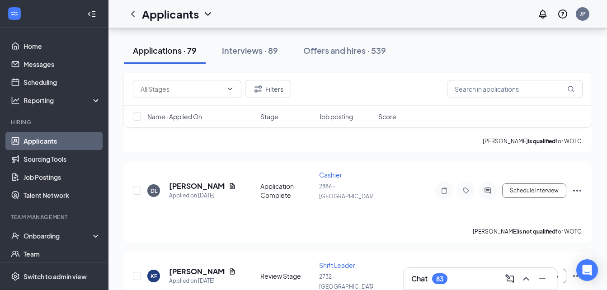
scroll to position [1117, 0]
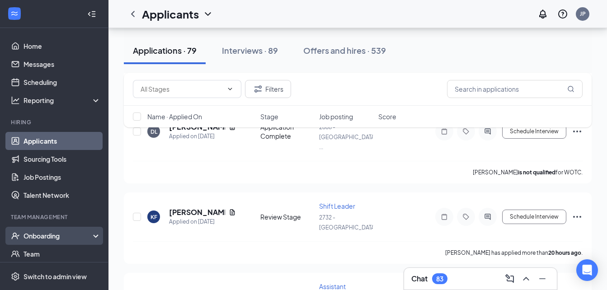
click at [77, 227] on div "Onboarding" at bounding box center [54, 236] width 108 height 18
click at [63, 254] on link "Overview" at bounding box center [62, 254] width 77 height 18
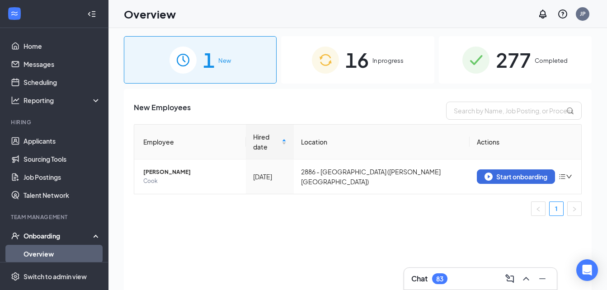
scroll to position [2, 0]
click at [405, 64] on div "16 In progress" at bounding box center [357, 60] width 153 height 47
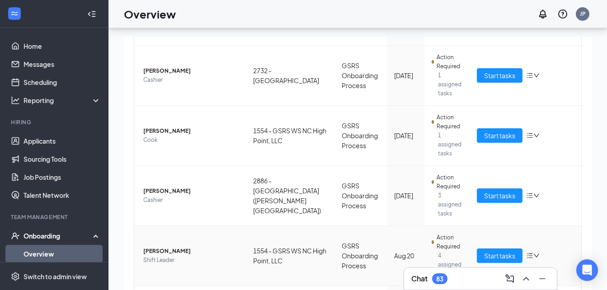
scroll to position [41, 0]
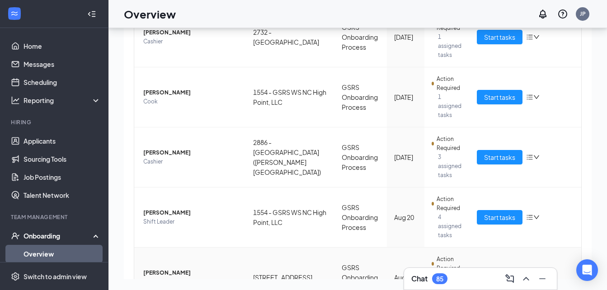
click at [448, 255] on span "Action Required" at bounding box center [450, 264] width 26 height 18
click at [502, 273] on span "Start tasks" at bounding box center [499, 278] width 31 height 10
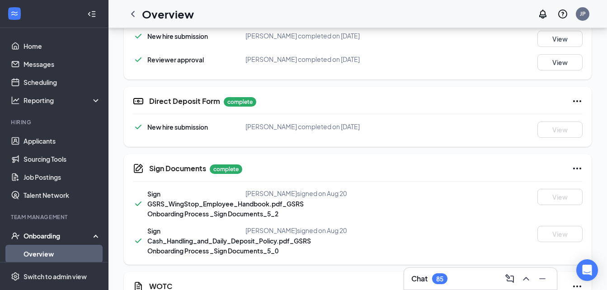
scroll to position [569, 0]
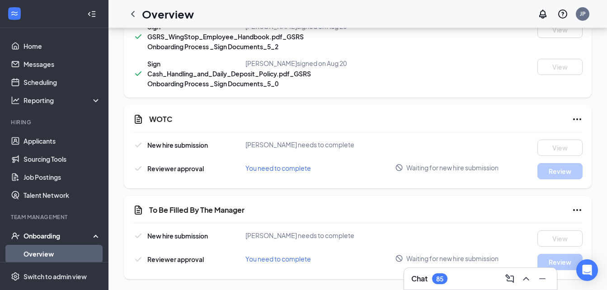
click at [579, 118] on icon "Ellipses" at bounding box center [577, 119] width 11 height 11
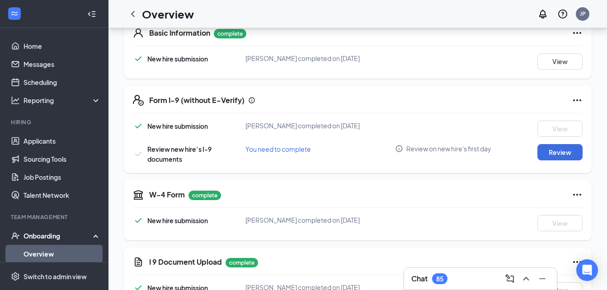
scroll to position [150, 0]
click at [574, 100] on icon "Ellipses" at bounding box center [577, 100] width 11 height 11
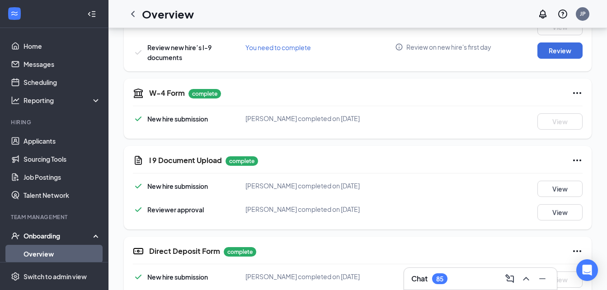
scroll to position [252, 0]
click at [560, 187] on button "View" at bounding box center [559, 188] width 45 height 16
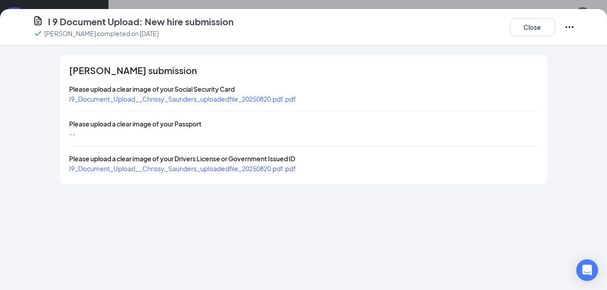
click at [275, 99] on span "I9_Document_Upload__Chrissy_Saunders_uploadedfile_20250820.pdf.pdf" at bounding box center [182, 99] width 227 height 8
click at [265, 169] on span "I9_Document_Upload__Chrissy_Saunders_uploadedfile_20250820.pdf.pdf" at bounding box center [182, 169] width 227 height 8
click at [522, 26] on button "Close" at bounding box center [532, 27] width 45 height 18
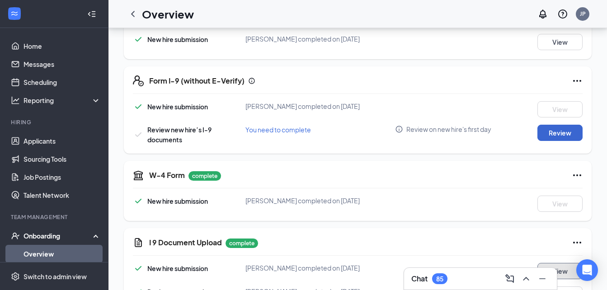
scroll to position [169, 0]
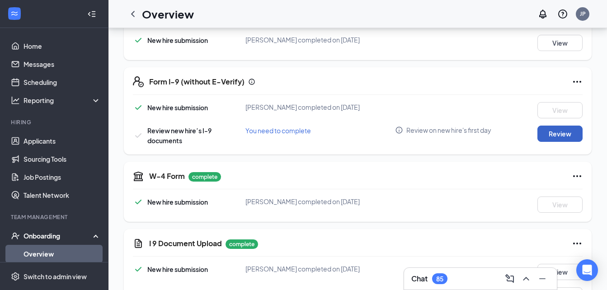
click at [560, 136] on button "Review" at bounding box center [559, 134] width 45 height 16
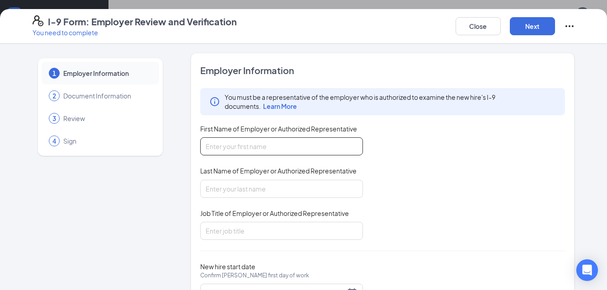
click at [283, 143] on input "First Name of Employer or Authorized Representative" at bounding box center [281, 146] width 163 height 18
type input "[PERSON_NAME]"
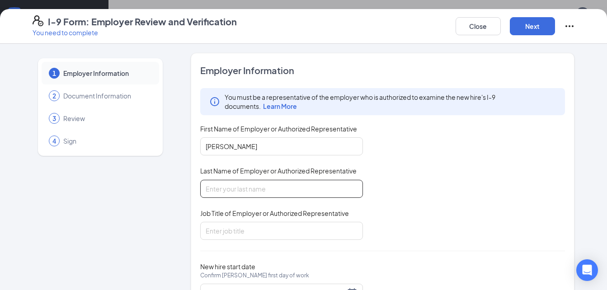
click at [245, 191] on input "Last Name of Employer or Authorized Representative" at bounding box center [281, 189] width 163 height 18
type input "[PERSON_NAME]"
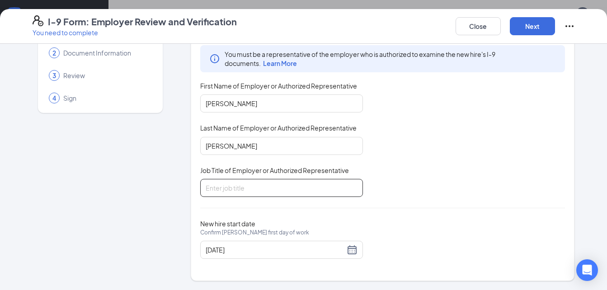
click at [275, 196] on input "Job Title of Employer or Authorized Representative" at bounding box center [281, 188] width 163 height 18
type input "District Manager"
click at [532, 25] on button "Next" at bounding box center [532, 26] width 45 height 18
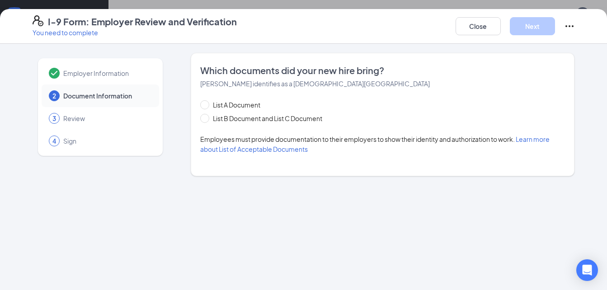
scroll to position [0, 0]
click at [268, 118] on span "List B Document and List C Document" at bounding box center [267, 118] width 117 height 10
click at [207, 118] on input "List B Document and List C Document" at bounding box center [203, 117] width 6 height 6
radio input "true"
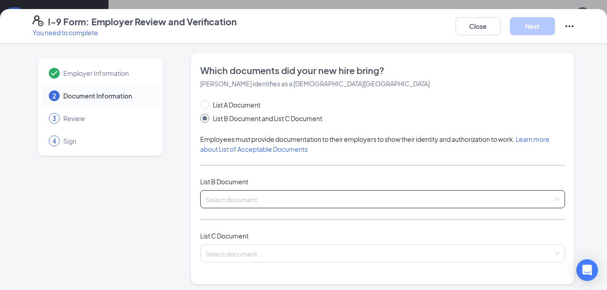
click at [272, 191] on input "search" at bounding box center [380, 198] width 348 height 14
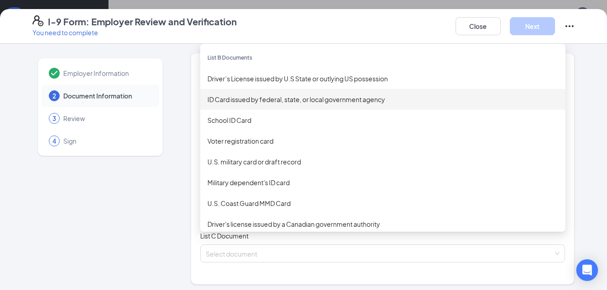
click at [281, 94] on div "ID Card issued by federal, state, or local government agency" at bounding box center [382, 99] width 365 height 21
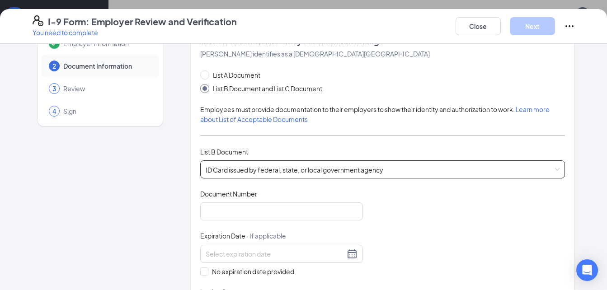
scroll to position [32, 0]
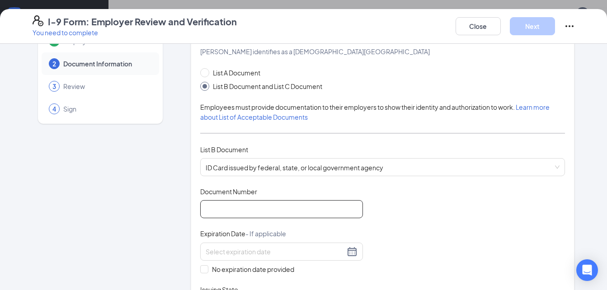
click at [270, 206] on input "Document Number" at bounding box center [281, 209] width 163 height 18
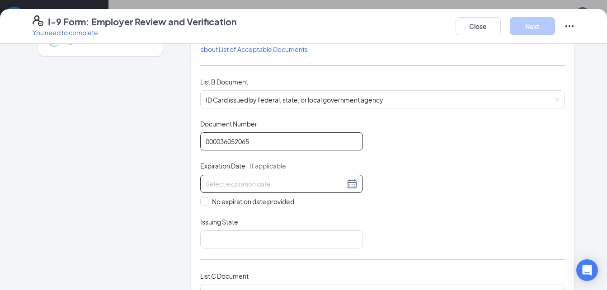
type input "000036052065"
click at [352, 183] on div at bounding box center [282, 184] width 152 height 11
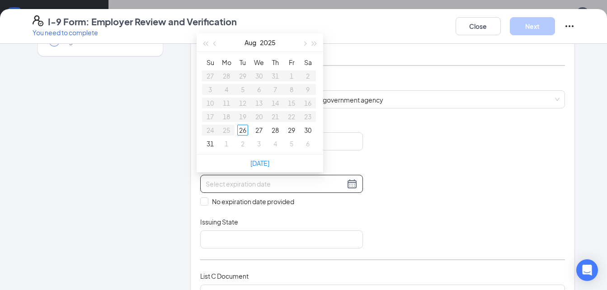
type input "[DATE]"
click at [302, 42] on button "button" at bounding box center [304, 42] width 10 height 18
type input "[DATE]"
click at [303, 43] on span "button" at bounding box center [304, 44] width 5 height 5
click at [226, 130] on div "27" at bounding box center [226, 130] width 11 height 11
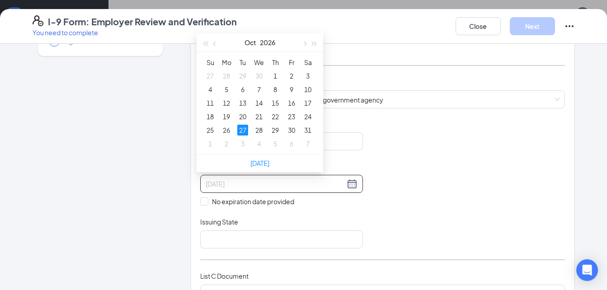
click at [243, 129] on div "27" at bounding box center [242, 130] width 11 height 11
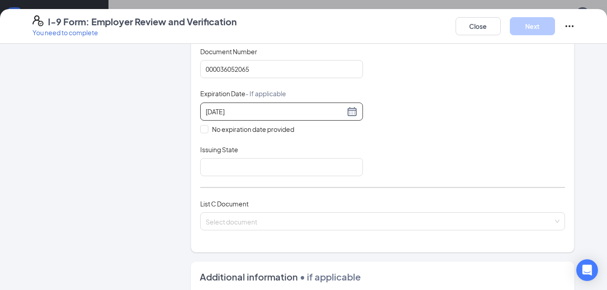
scroll to position [173, 0]
type input "[DATE]"
click at [302, 164] on input "Issuing State" at bounding box center [281, 167] width 163 height 18
type input "NC DMV"
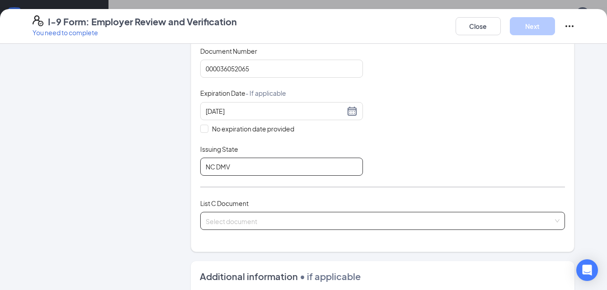
click at [379, 227] on span at bounding box center [380, 220] width 348 height 17
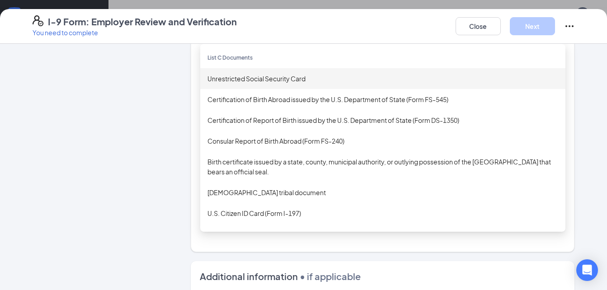
click at [291, 80] on div "Unrestricted Social Security Card" at bounding box center [382, 79] width 351 height 10
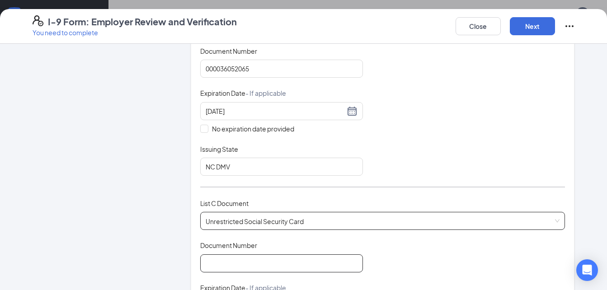
click at [315, 259] on input "Document Number" at bounding box center [281, 263] width 163 height 18
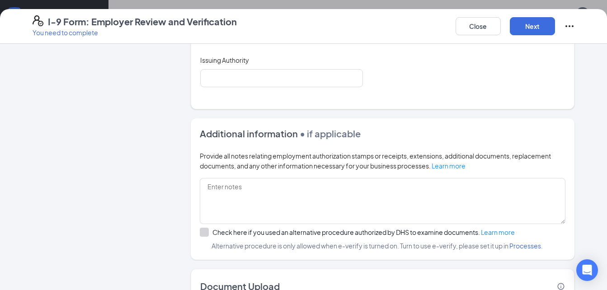
scroll to position [456, 0]
type input "594179711"
click at [530, 33] on button "Next" at bounding box center [532, 26] width 45 height 18
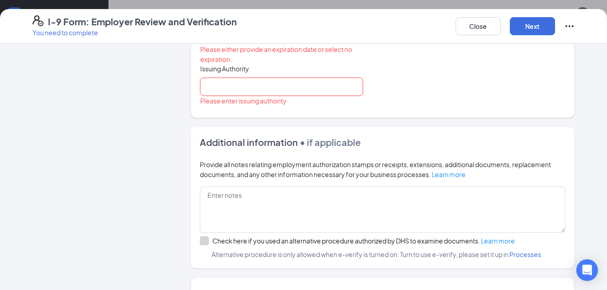
click at [341, 80] on input "Issuing Authority" at bounding box center [281, 87] width 163 height 18
type input "Social Security Administration"
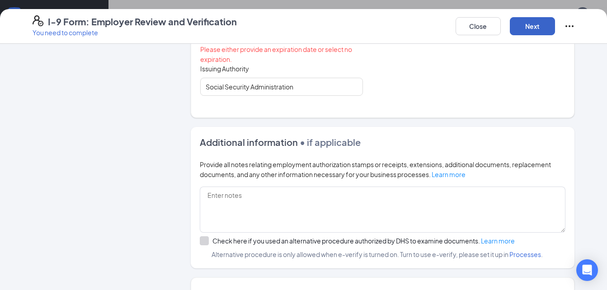
click at [531, 21] on button "Next" at bounding box center [532, 26] width 45 height 18
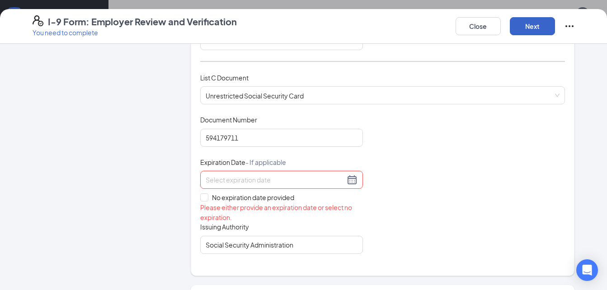
scroll to position [298, 0]
click at [236, 200] on span "No expiration date provided" at bounding box center [252, 198] width 89 height 10
click at [207, 200] on input "No expiration date provided" at bounding box center [203, 197] width 6 height 6
checkbox input "true"
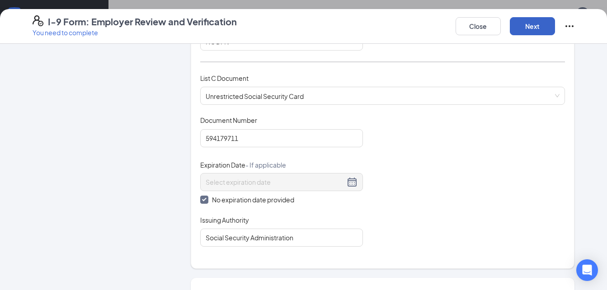
click at [540, 29] on button "Next" at bounding box center [532, 26] width 45 height 18
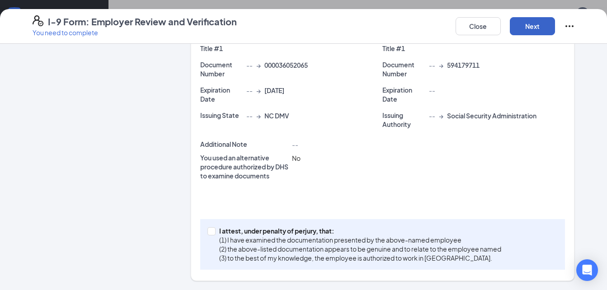
scroll to position [221, 0]
click at [534, 28] on button "Next" at bounding box center [532, 26] width 45 height 18
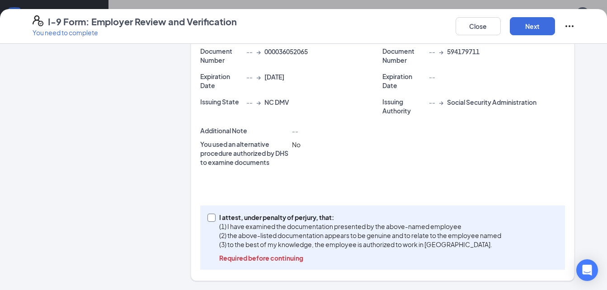
click at [247, 215] on p "I attest, under penalty of perjury, that:" at bounding box center [360, 217] width 282 height 9
click at [214, 215] on input "I attest, under penalty of [PERSON_NAME], that: (1) I have examined the documen…" at bounding box center [210, 217] width 6 height 6
checkbox input "true"
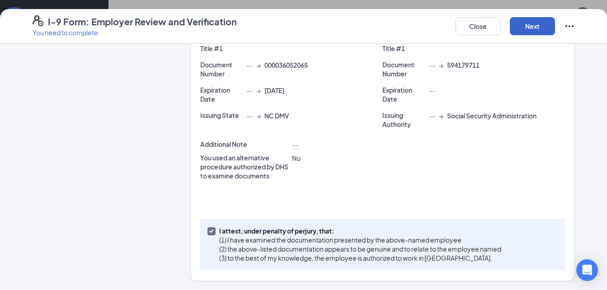
click at [520, 23] on button "Next" at bounding box center [532, 26] width 45 height 18
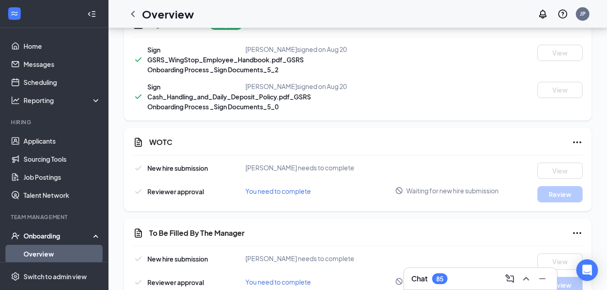
scroll to position [569, 0]
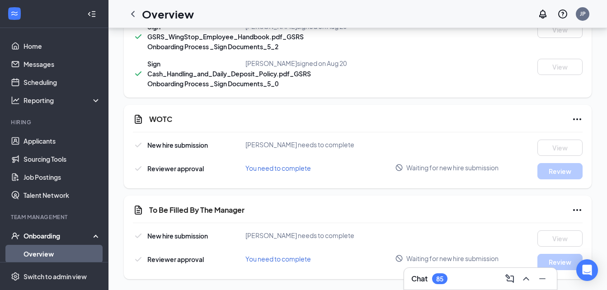
click at [574, 116] on icon "Ellipses" at bounding box center [577, 119] width 11 height 11
click at [478, 121] on div "WOTC" at bounding box center [365, 119] width 433 height 11
click at [576, 117] on icon "Ellipses" at bounding box center [577, 119] width 11 height 11
click at [393, 133] on div "WOTC New hire submission [PERSON_NAME] needs to complete View Reviewer approval…" at bounding box center [358, 147] width 468 height 84
click at [485, 151] on div "New hire submission [PERSON_NAME] needs to complete View" at bounding box center [358, 148] width 450 height 16
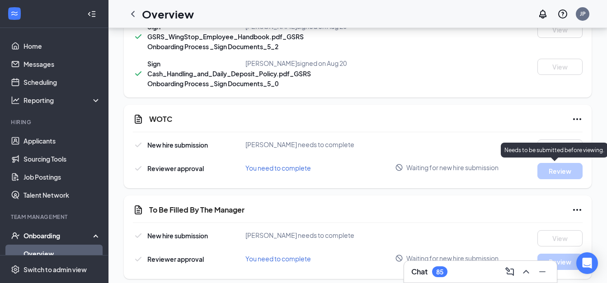
click at [545, 179] on div "WOTC New hire submission [PERSON_NAME] needs to complete View Reviewer approval…" at bounding box center [358, 147] width 468 height 84
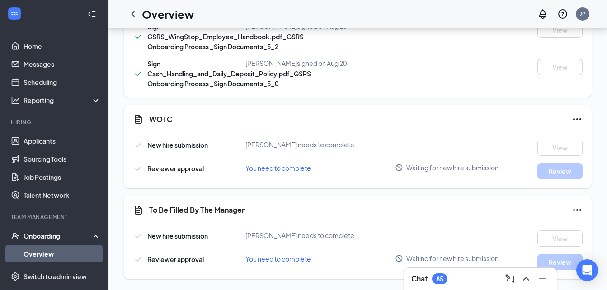
click at [575, 208] on icon "Ellipses" at bounding box center [577, 210] width 11 height 11
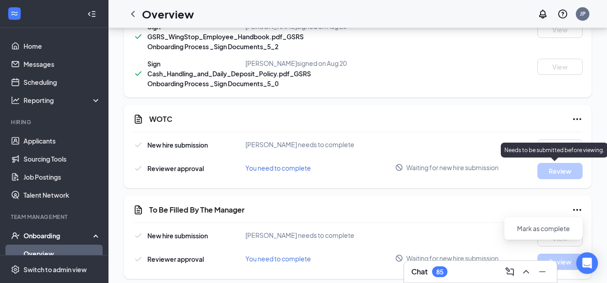
click at [524, 148] on p "Needs to be submitted before viewing." at bounding box center [554, 150] width 100 height 8
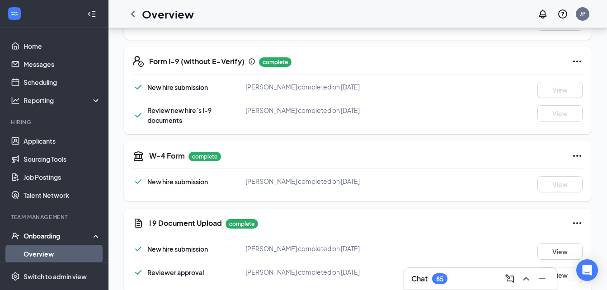
scroll to position [186, 0]
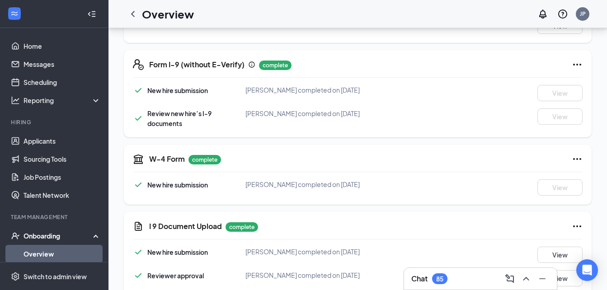
click at [474, 277] on div "Chat 85" at bounding box center [480, 279] width 138 height 14
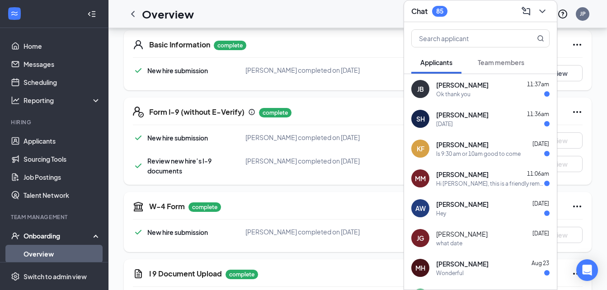
scroll to position [137, 0]
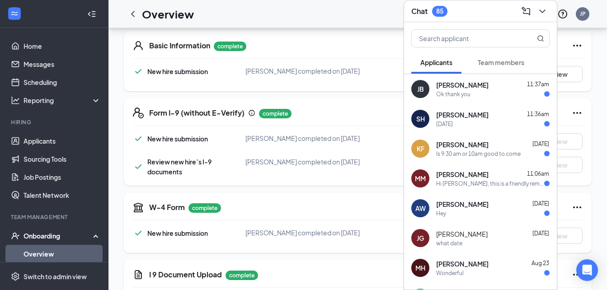
click at [496, 89] on div "[PERSON_NAME] 11:37am" at bounding box center [492, 84] width 113 height 9
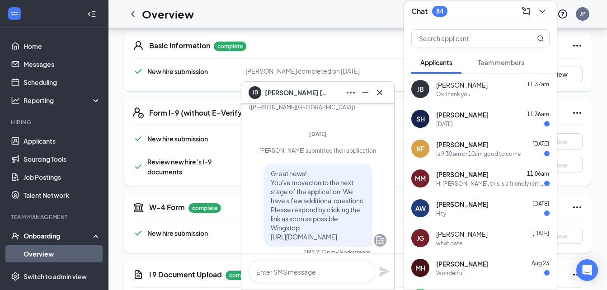
scroll to position [-968, 0]
click at [374, 93] on icon "Cross" at bounding box center [379, 92] width 11 height 11
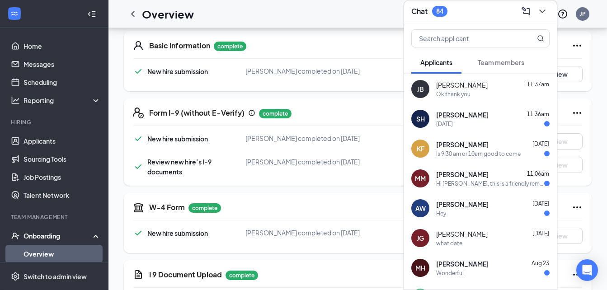
click at [494, 15] on div "Chat 84" at bounding box center [480, 11] width 138 height 14
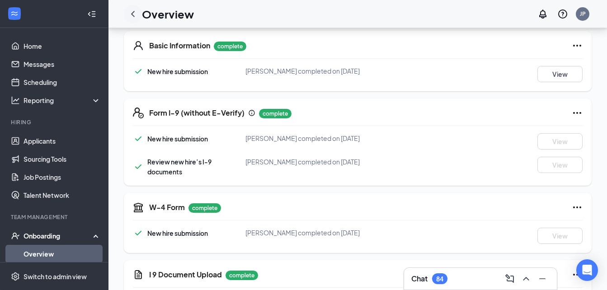
click at [135, 15] on icon "ChevronLeft" at bounding box center [132, 14] width 11 height 11
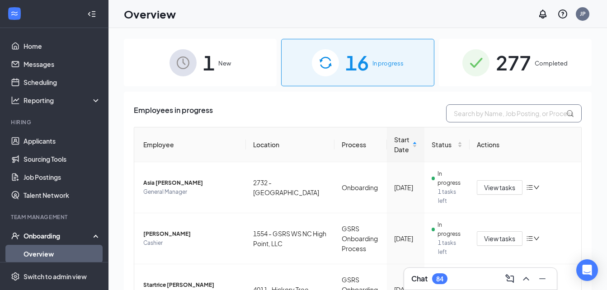
click at [489, 113] on input "text" at bounding box center [514, 113] width 136 height 18
type input "1554"
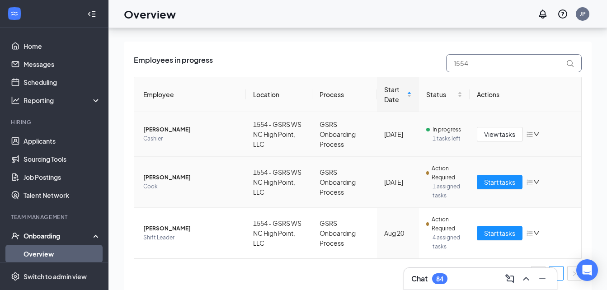
scroll to position [41, 0]
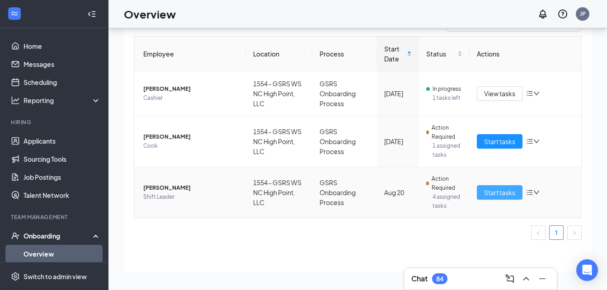
click at [484, 194] on span "Start tasks" at bounding box center [499, 193] width 31 height 10
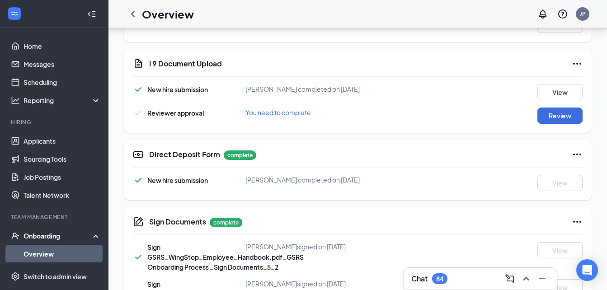
scroll to position [349, 0]
drag, startPoint x: 401, startPoint y: 180, endPoint x: 565, endPoint y: 91, distance: 186.7
click at [565, 91] on button "View" at bounding box center [559, 92] width 45 height 16
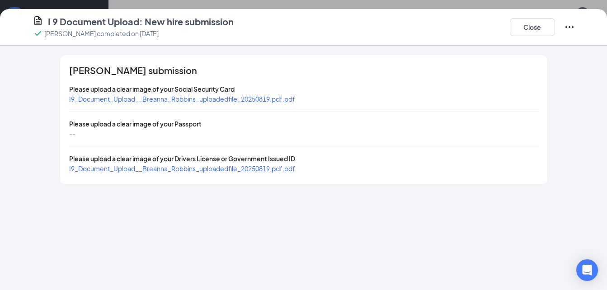
click at [289, 99] on span "I9_Document_Upload__Breanna_Robbins_uploadedfile_20250819.pdf.pdf" at bounding box center [182, 99] width 226 height 8
click at [270, 170] on span "I9_Document_Upload__Breanna_Robbins_uploadedfile_20250819.pdf.pdf" at bounding box center [182, 169] width 226 height 8
click at [275, 97] on span "I9_Document_Upload__Breanna_Robbins_uploadedfile_20250819.pdf.pdf" at bounding box center [182, 99] width 226 height 8
click at [535, 32] on button "Close" at bounding box center [532, 27] width 45 height 18
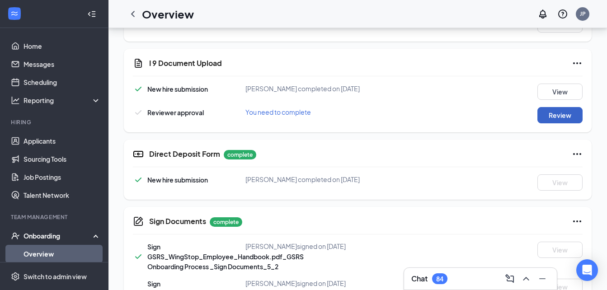
click at [558, 113] on button "Review" at bounding box center [559, 115] width 45 height 16
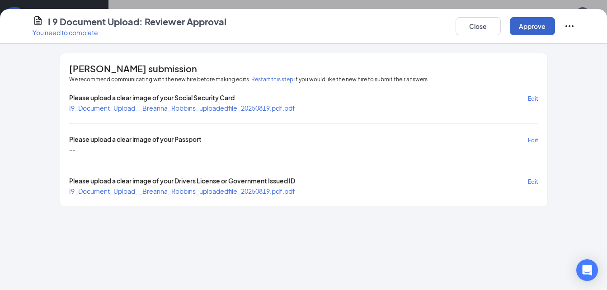
click at [529, 26] on button "Approve" at bounding box center [532, 26] width 45 height 18
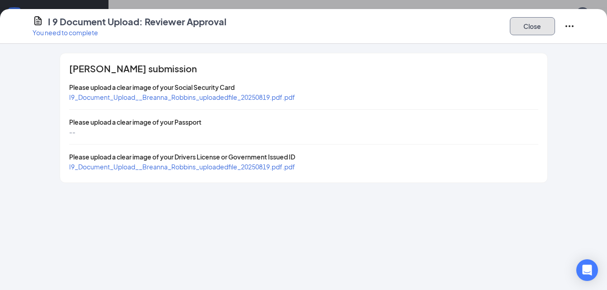
click at [529, 26] on button "Close" at bounding box center [532, 26] width 45 height 18
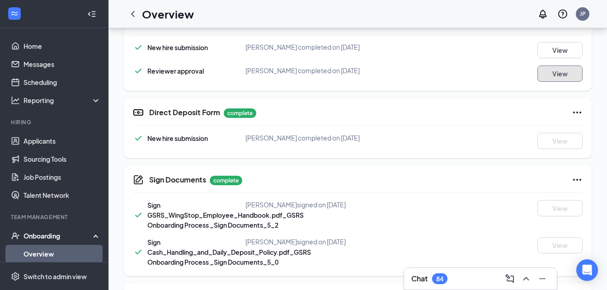
scroll to position [569, 0]
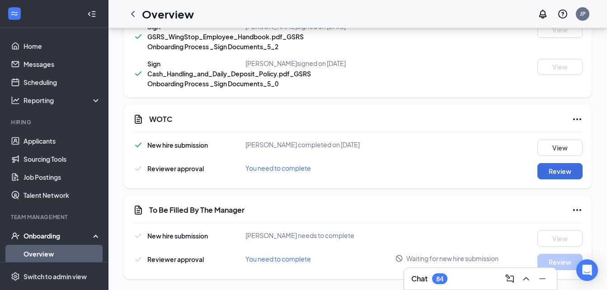
click at [576, 118] on icon "Ellipses" at bounding box center [577, 119] width 11 height 11
click at [476, 113] on div "WOTC New hire submission [PERSON_NAME] completed on [DATE] View Reviewer approv…" at bounding box center [358, 147] width 468 height 84
click at [566, 150] on button "View" at bounding box center [559, 148] width 45 height 16
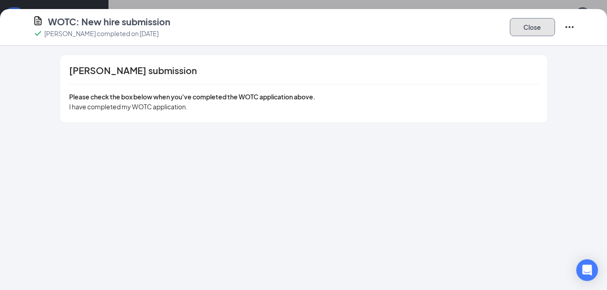
click at [540, 25] on button "Close" at bounding box center [532, 27] width 45 height 18
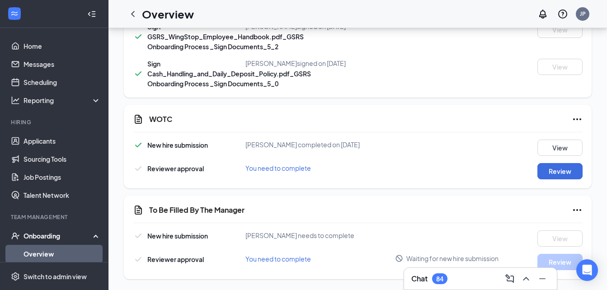
click at [578, 116] on icon "Ellipses" at bounding box center [577, 119] width 11 height 11
click at [528, 136] on span "Mark as complete" at bounding box center [543, 137] width 53 height 9
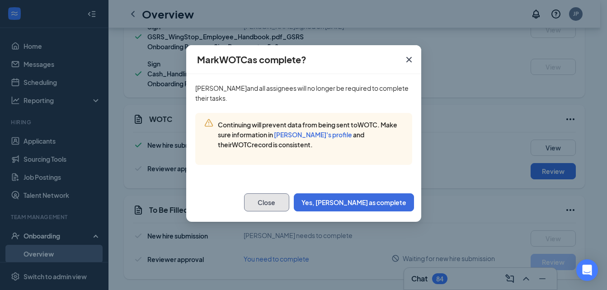
click at [289, 203] on button "Close" at bounding box center [266, 202] width 45 height 18
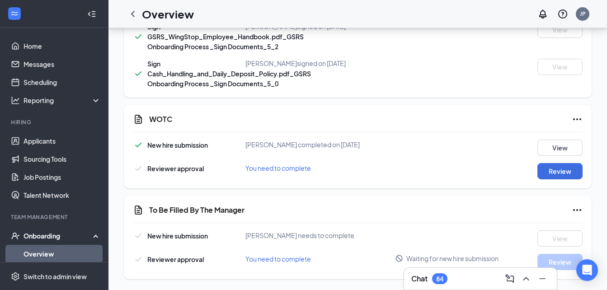
click at [572, 121] on icon "Ellipses" at bounding box center [577, 119] width 11 height 11
click at [551, 142] on button "Mark as complete" at bounding box center [543, 138] width 67 height 14
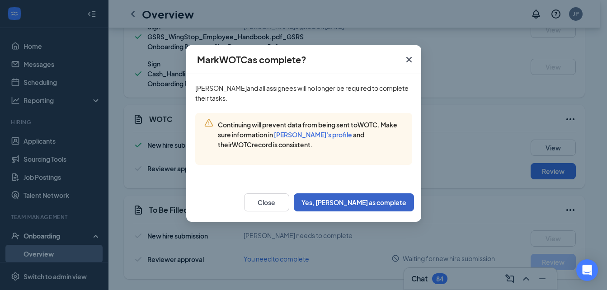
click at [362, 198] on button "Yes, [PERSON_NAME] as complete" at bounding box center [354, 202] width 120 height 18
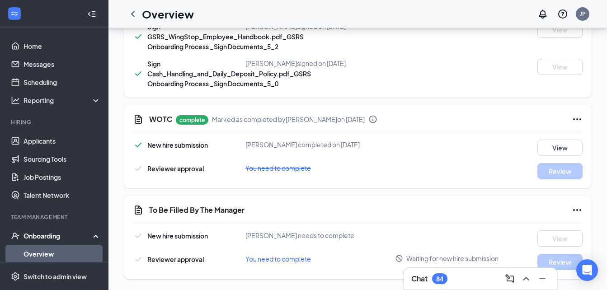
click at [576, 116] on icon "Ellipses" at bounding box center [577, 119] width 11 height 11
click at [527, 162] on button "Mark as incomplete" at bounding box center [541, 157] width 72 height 14
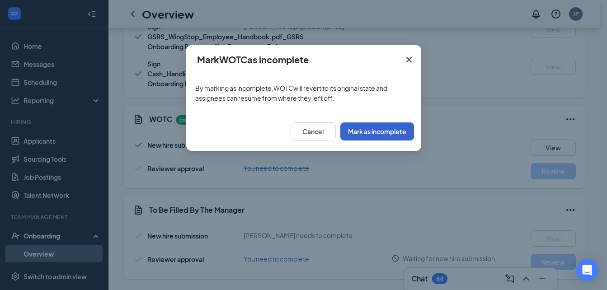
click at [374, 129] on button "Mark as incomplete" at bounding box center [377, 131] width 74 height 18
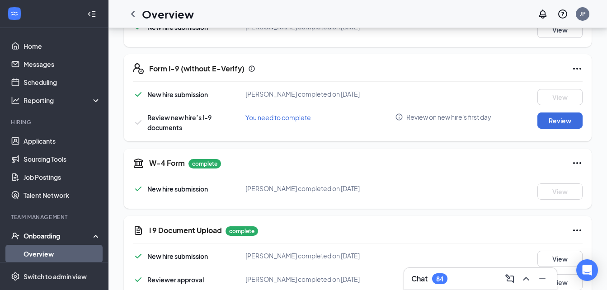
scroll to position [0, 0]
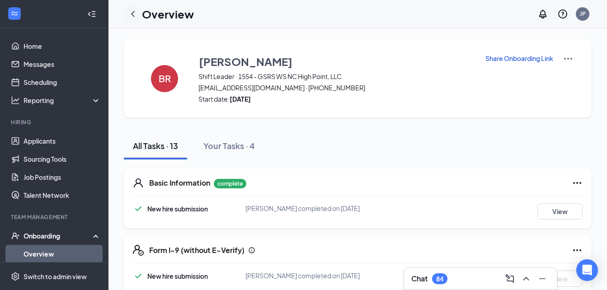
click at [136, 15] on icon "ChevronLeft" at bounding box center [132, 14] width 11 height 11
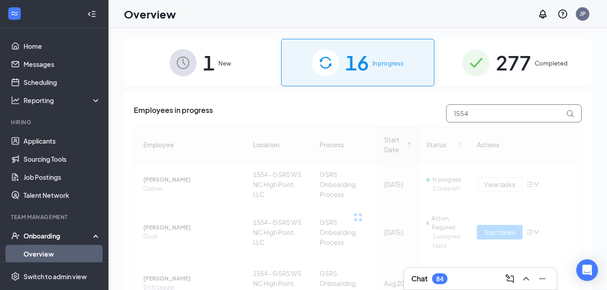
click at [481, 119] on input "1554" at bounding box center [514, 113] width 136 height 18
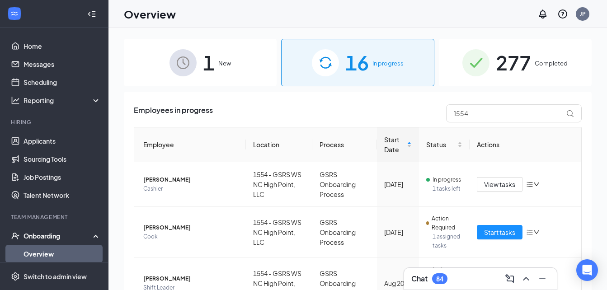
click at [517, 61] on span "277" at bounding box center [513, 62] width 35 height 31
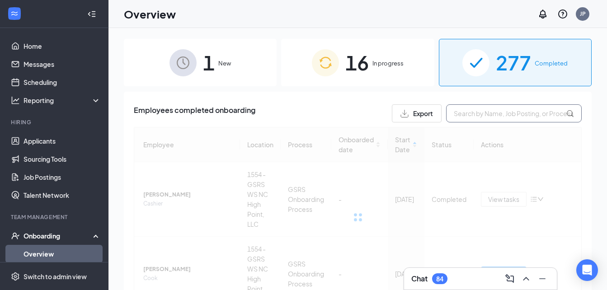
click at [503, 113] on input "text" at bounding box center [514, 113] width 136 height 18
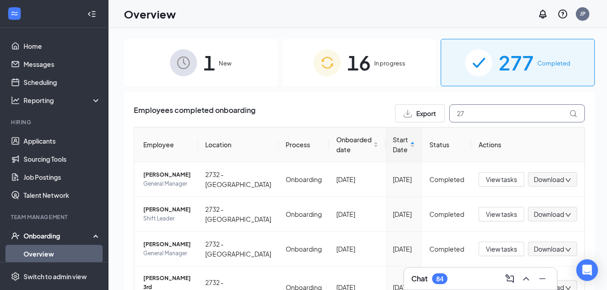
type input "2"
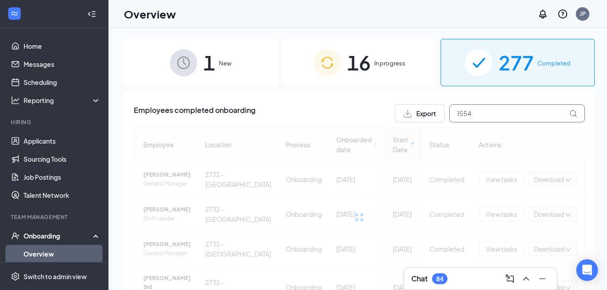
type input "1554"
